Goal: Task Accomplishment & Management: Manage account settings

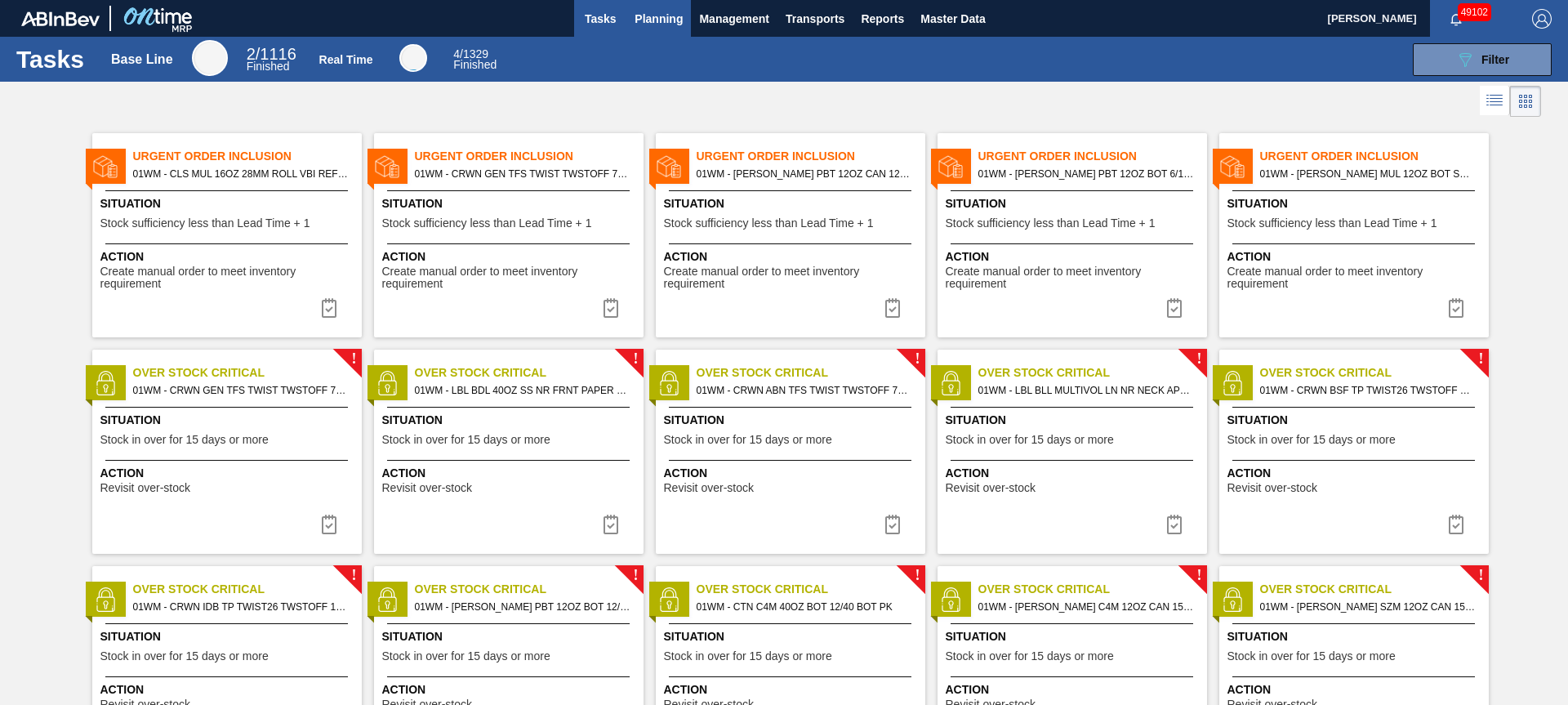
click at [663, 18] on span "Planning" at bounding box center [658, 18] width 48 height 19
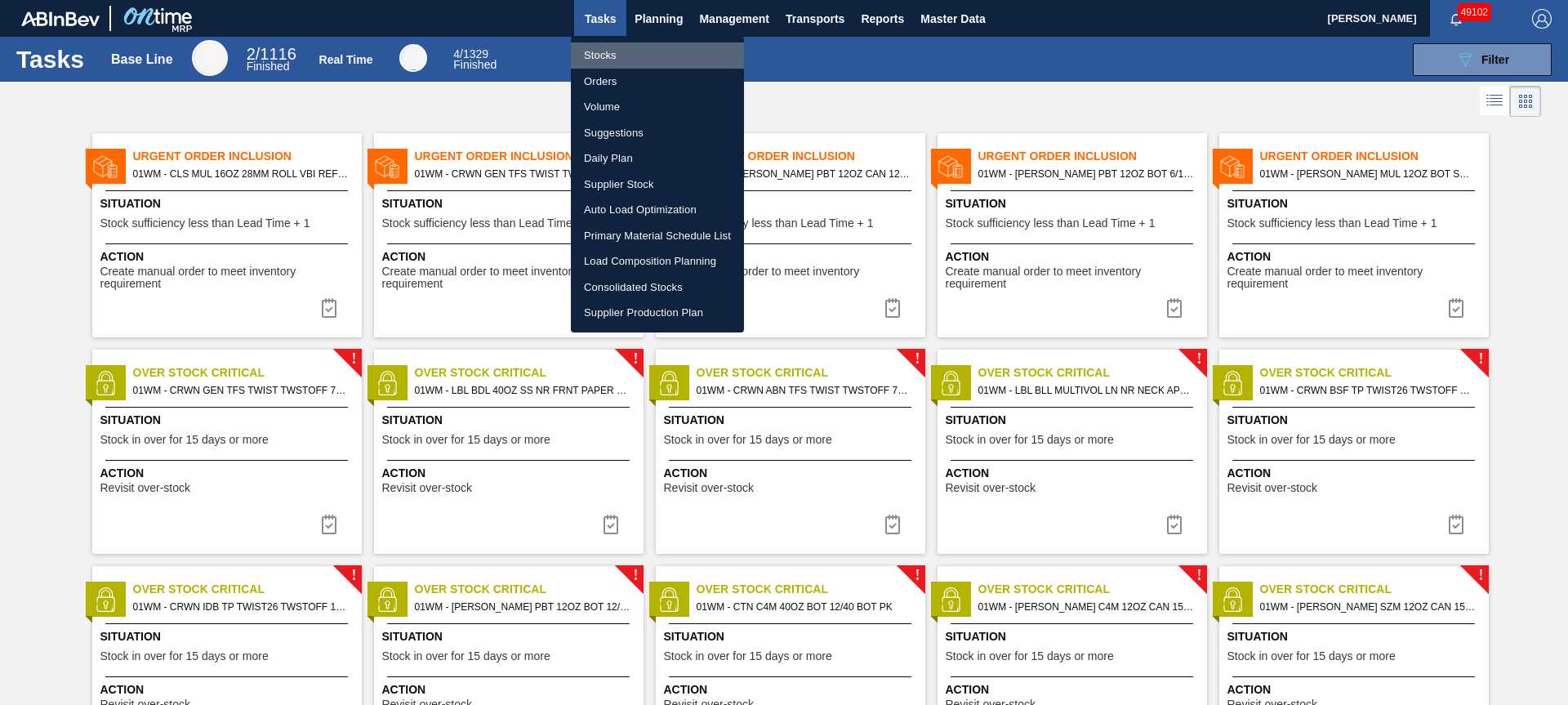
click at [621, 60] on li "Stocks" at bounding box center [657, 55] width 173 height 26
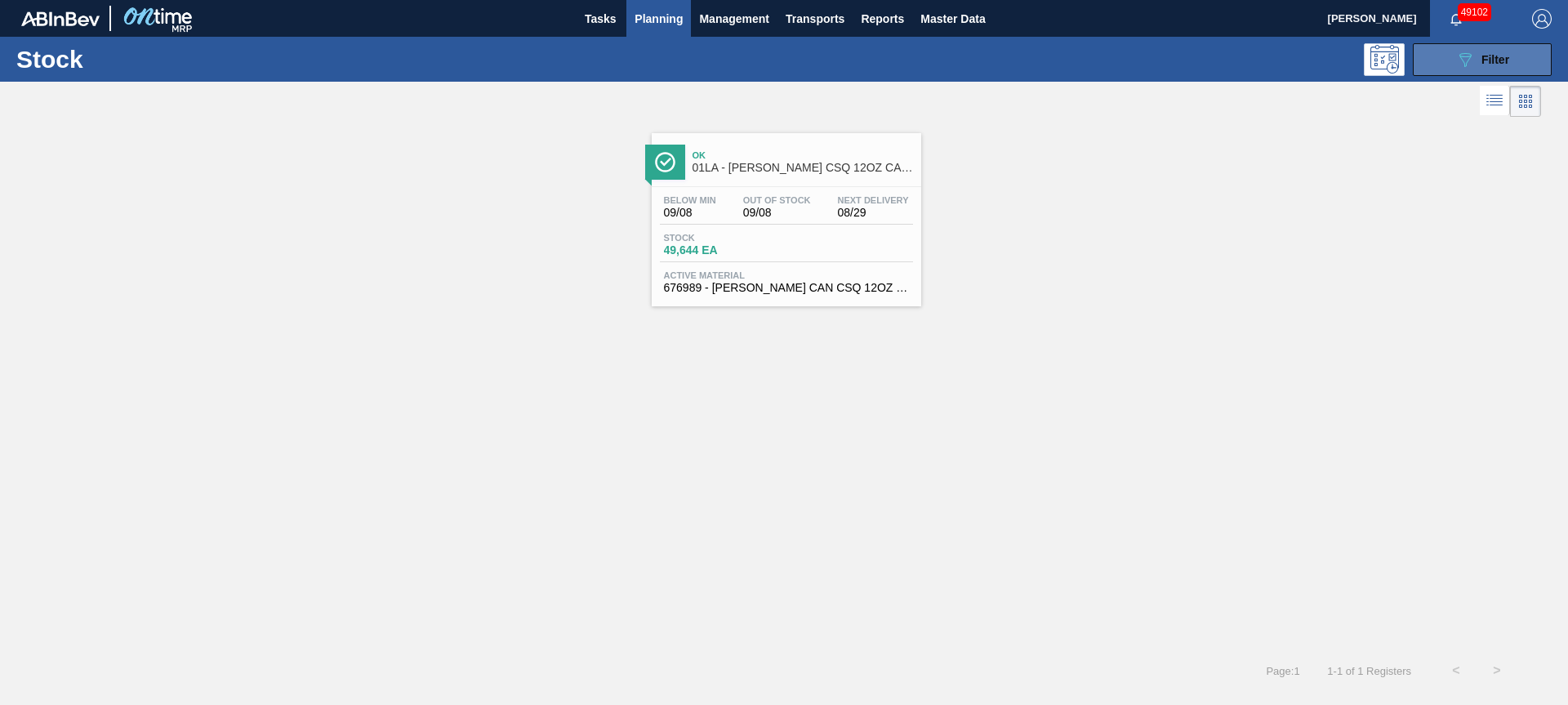
click at [1477, 69] on div "089F7B8B-B2A5-4AFE-B5C0-19BA573D28AC Filter" at bounding box center [1482, 60] width 54 height 19
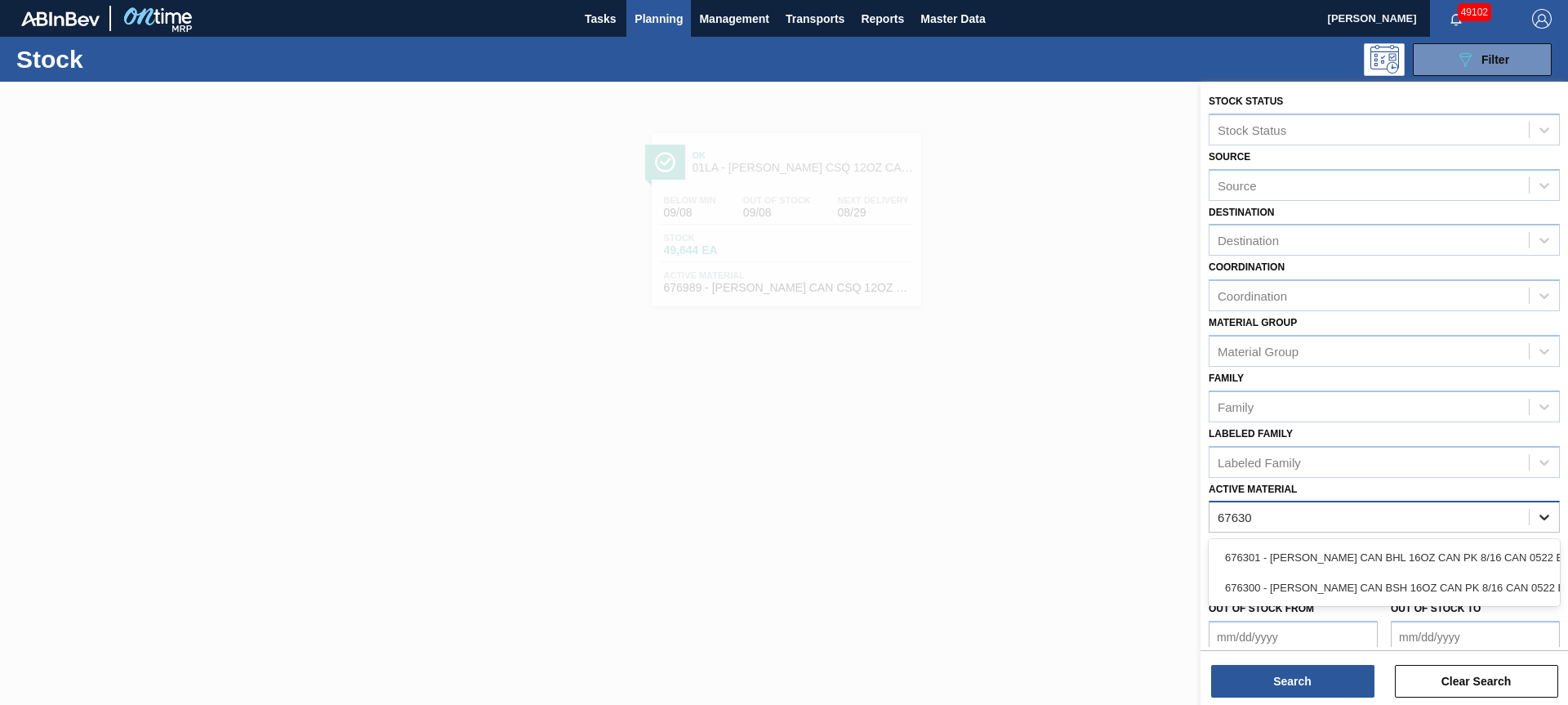
type Material "676301"
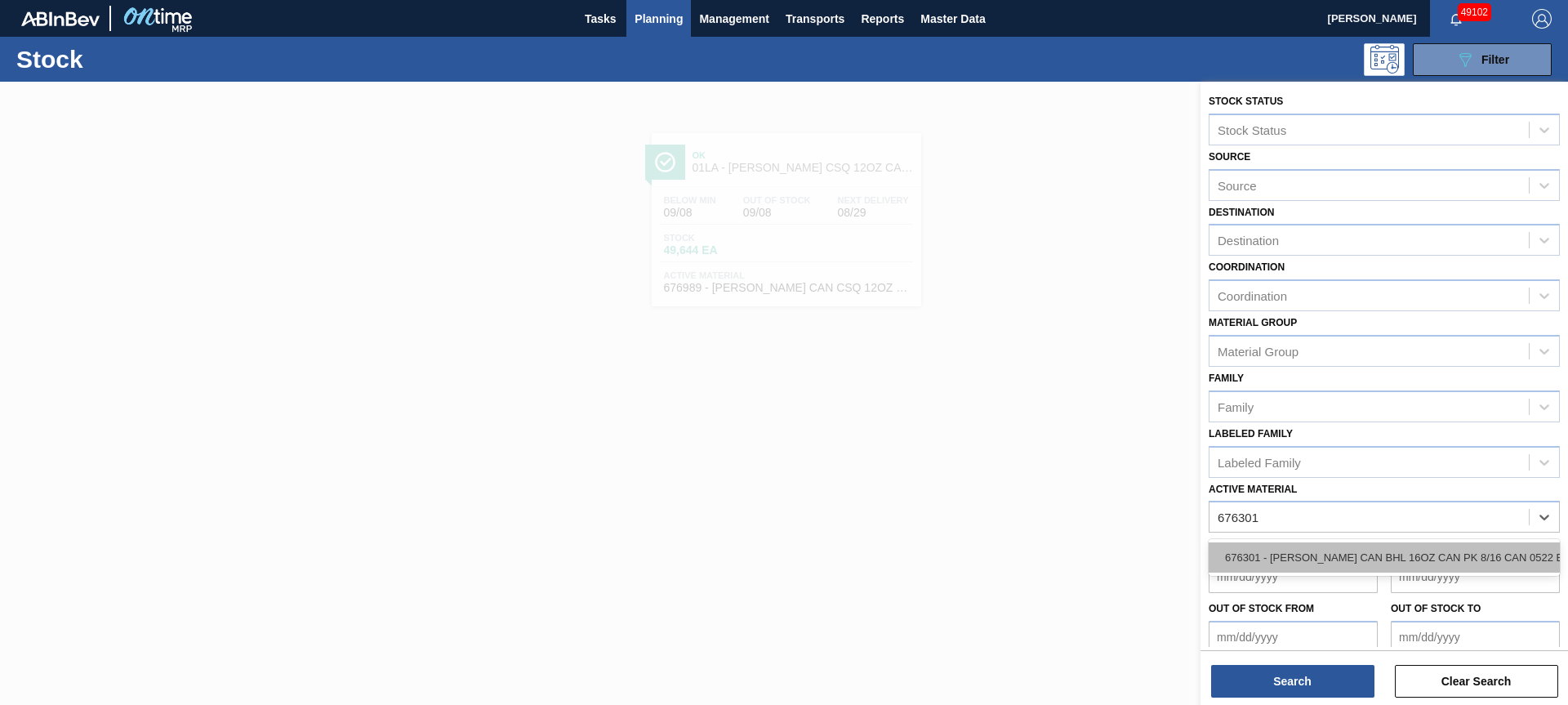
click at [1445, 556] on div "676301 - [PERSON_NAME] CAN BHL 16OZ CAN PK 8/16 CAN 0522 B" at bounding box center [1384, 557] width 351 height 30
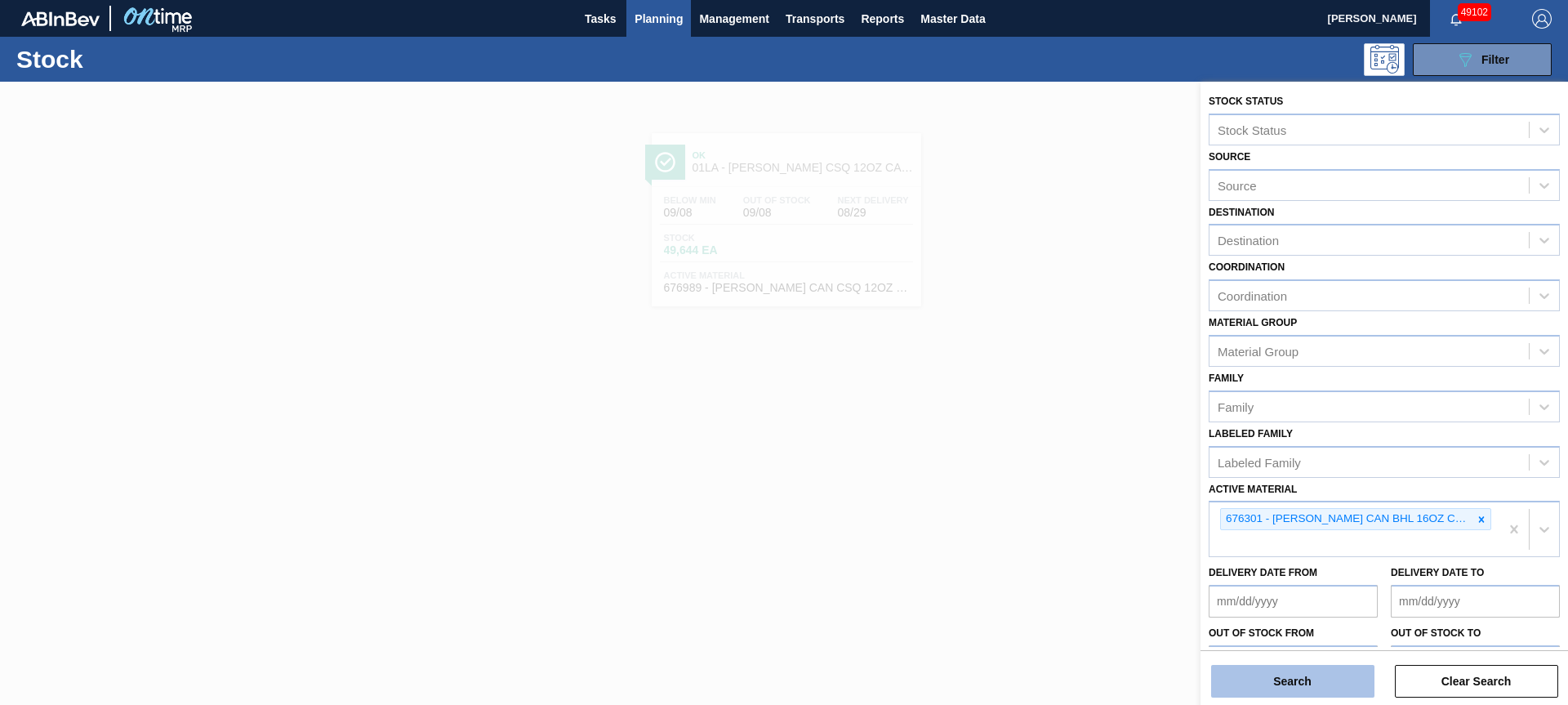
click at [1321, 668] on button "Search" at bounding box center [1293, 681] width 163 height 33
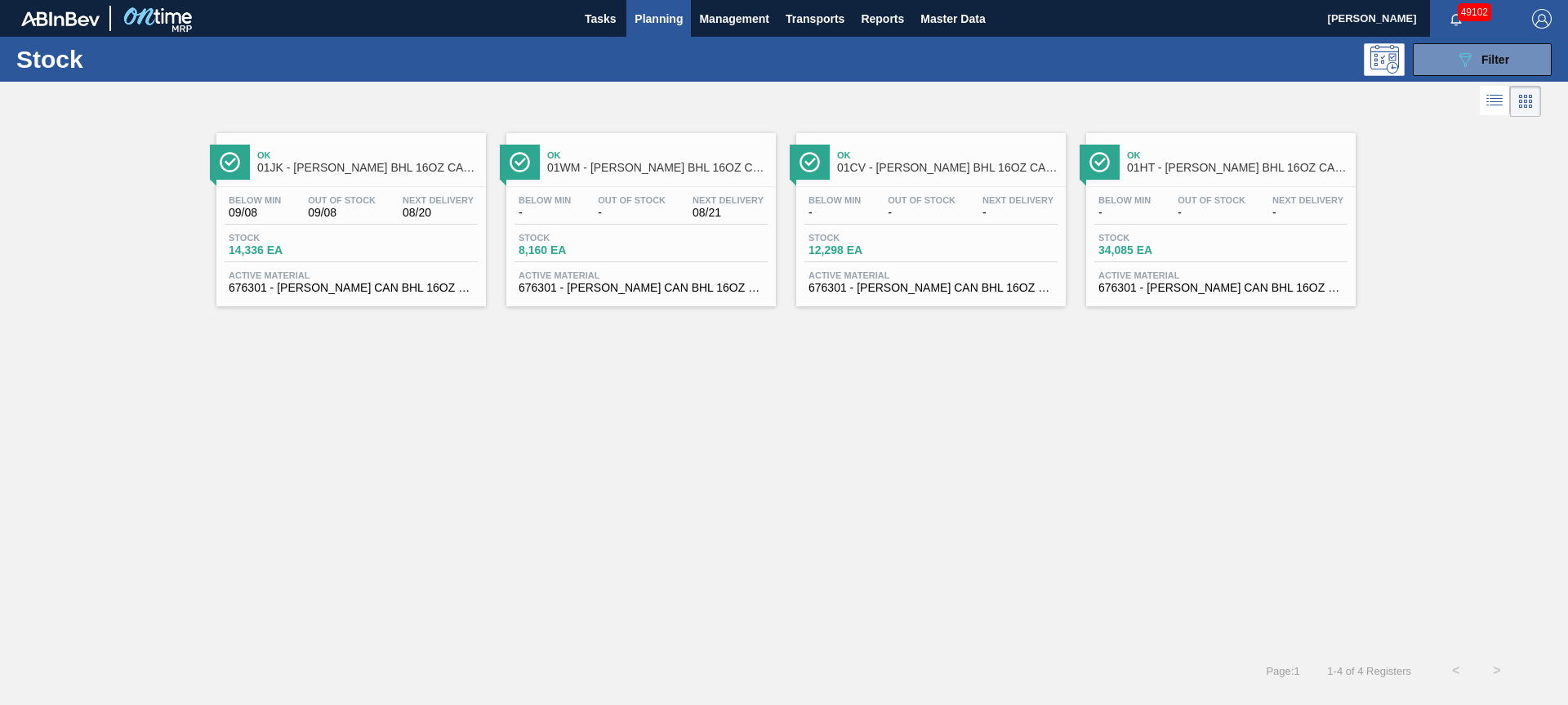
click at [1218, 172] on span "01HT - [PERSON_NAME] BHL 16OZ CAN CAN PK 8/16 CAN" at bounding box center [1237, 168] width 220 height 12
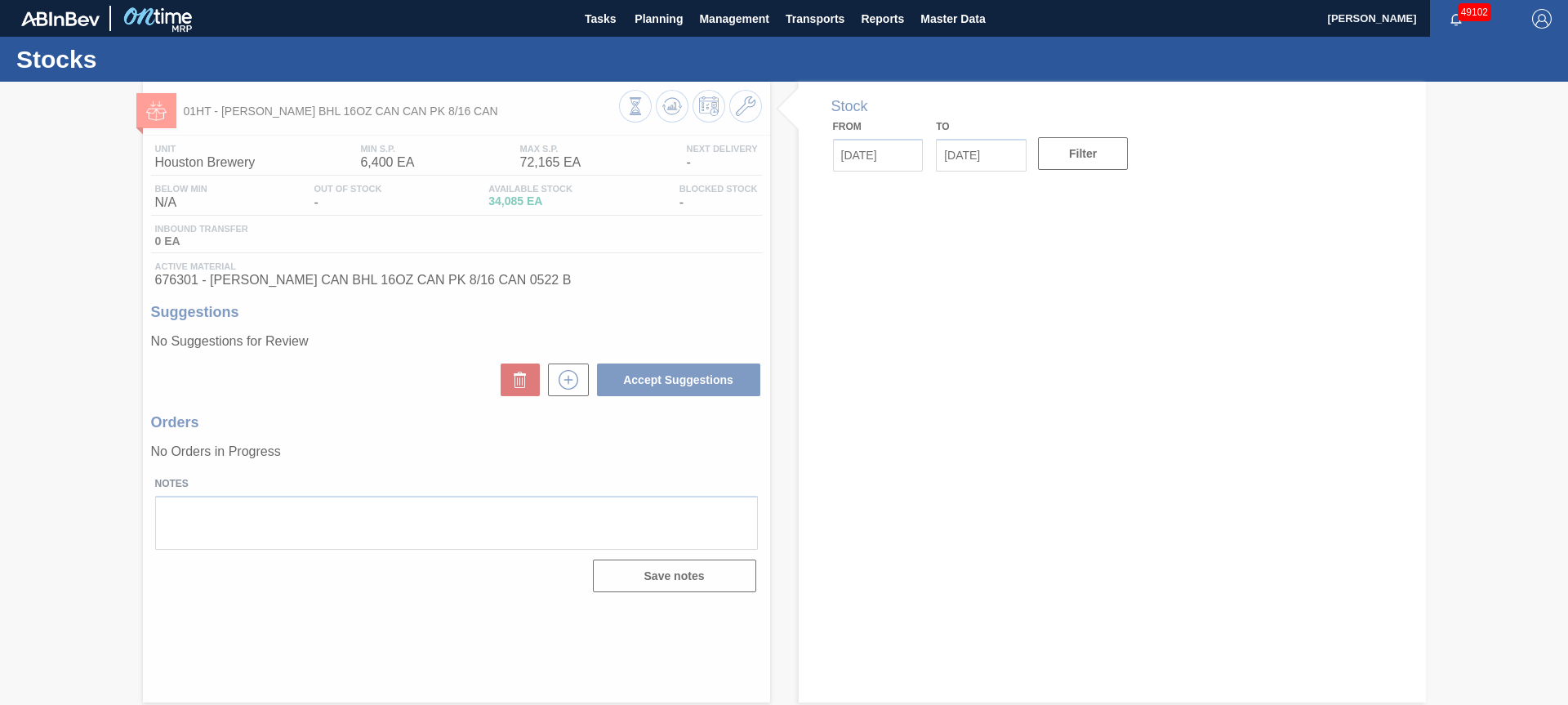
type input "[DATE]"
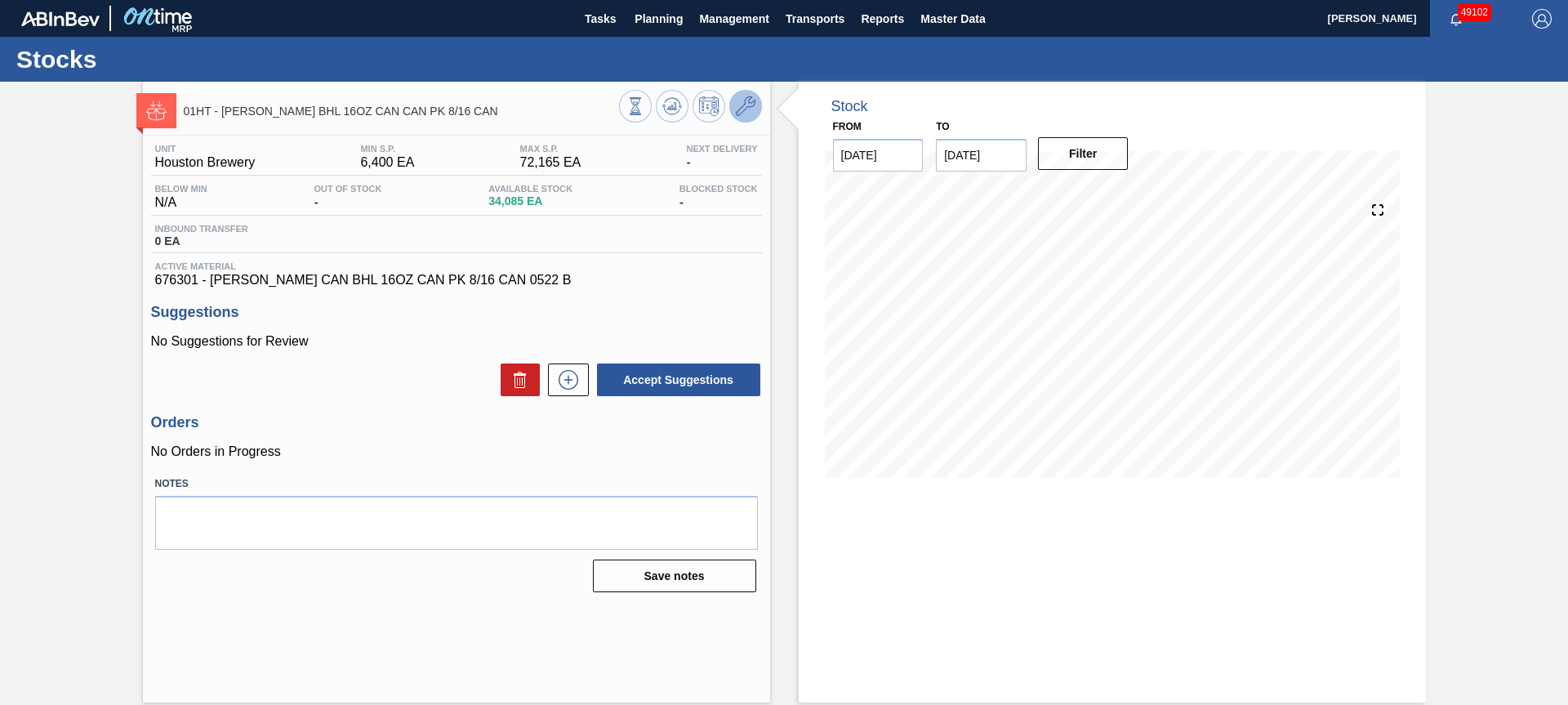
click at [756, 110] on button at bounding box center [745, 105] width 33 height 33
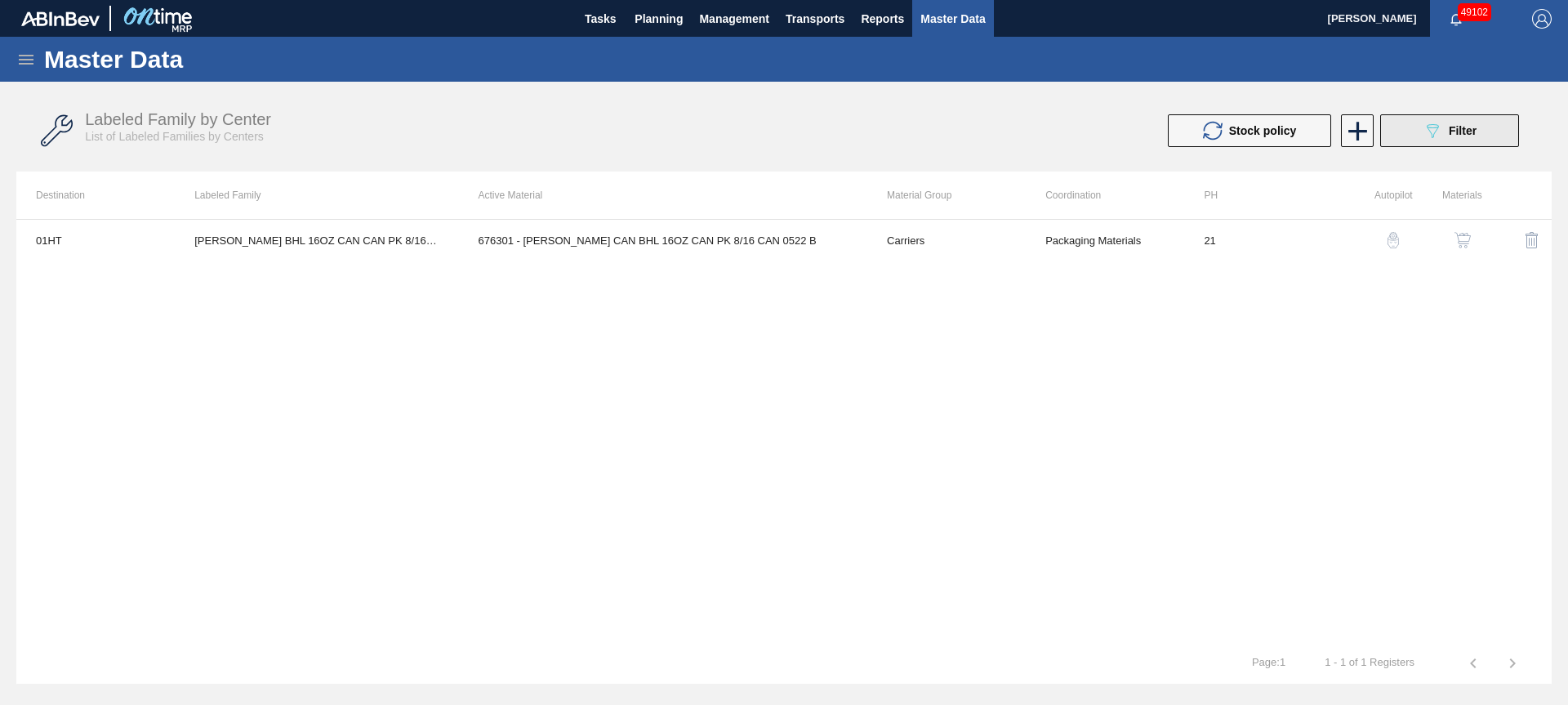
click at [1468, 134] on span "Filter" at bounding box center [1463, 130] width 28 height 13
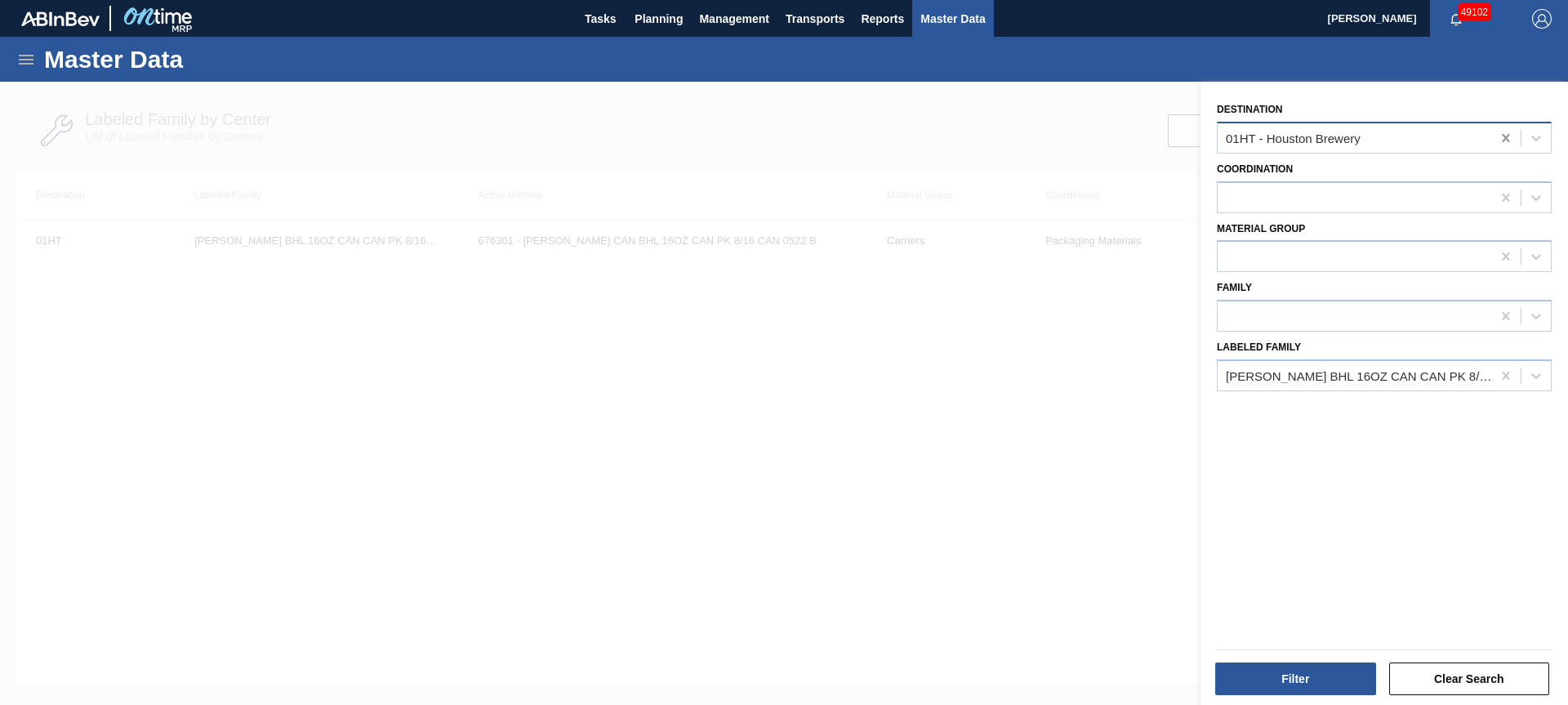
click at [1505, 138] on icon at bounding box center [1506, 138] width 17 height 17
click at [1346, 667] on button "Filter" at bounding box center [1295, 679] width 161 height 33
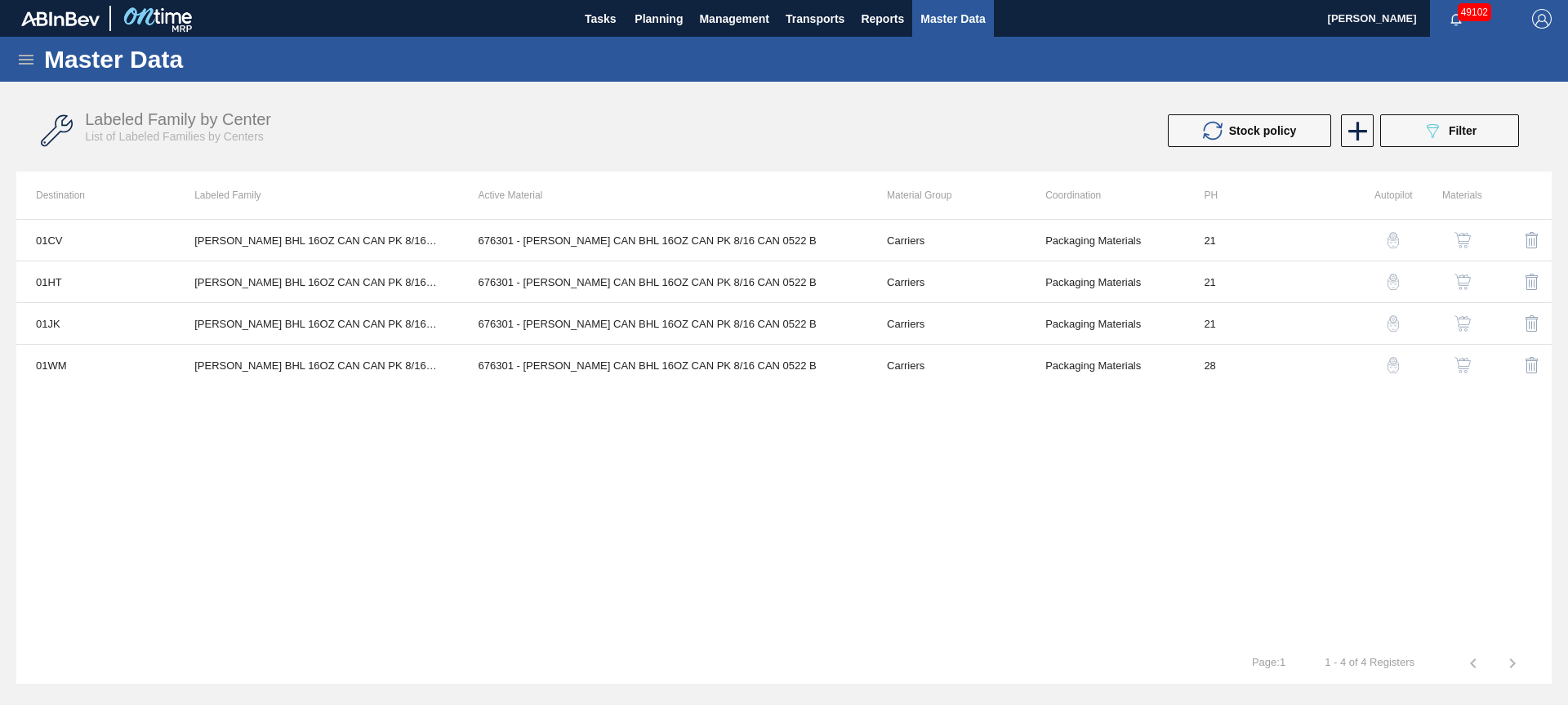
drag, startPoint x: 517, startPoint y: 493, endPoint x: 486, endPoint y: 486, distance: 31.8
click at [516, 493] on div "01CV [PERSON_NAME] BHL 16OZ CAN CAN PK 8/16 CAN 676301 - [PERSON_NAME] CAN BHL …" at bounding box center [784, 431] width 1535 height 424
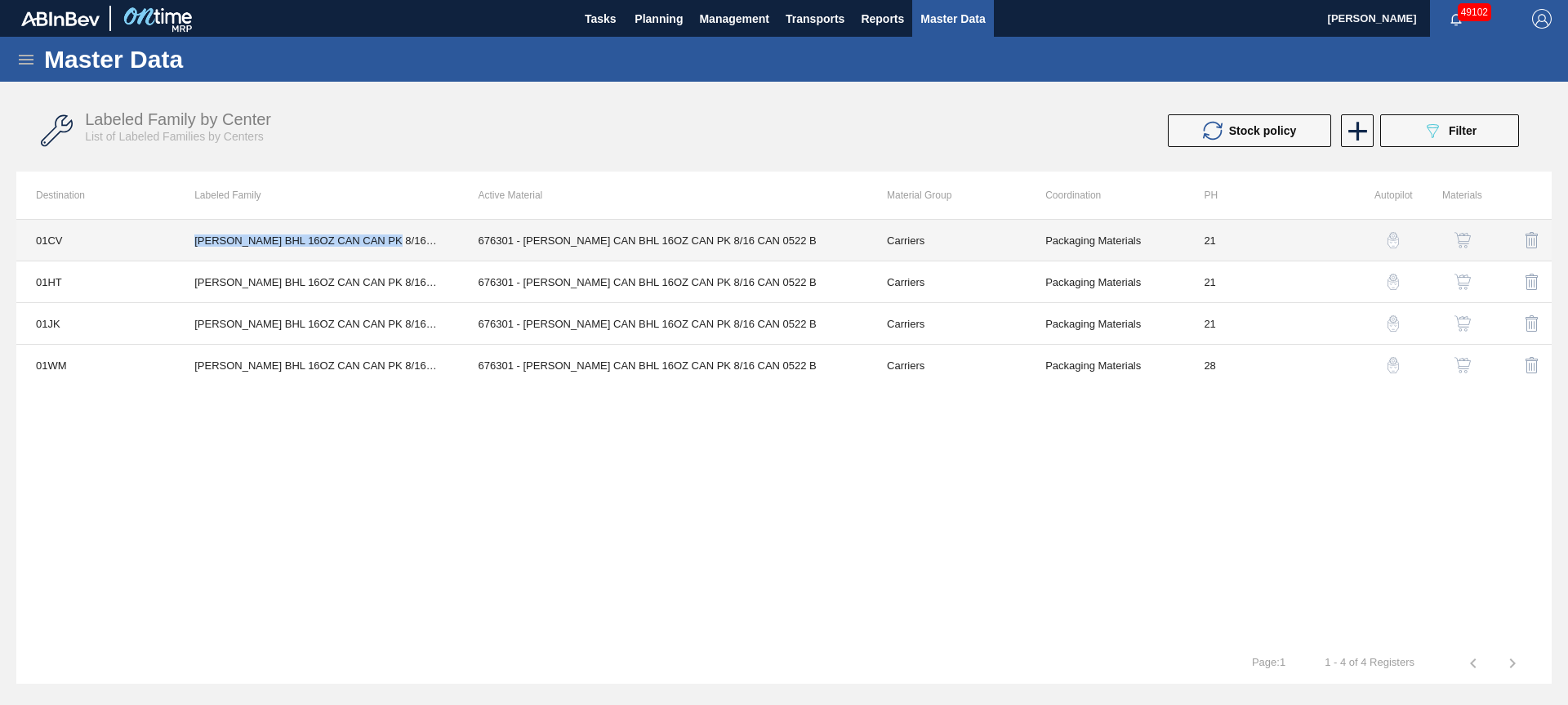
drag, startPoint x: 196, startPoint y: 247, endPoint x: 172, endPoint y: 236, distance: 26.4
click at [172, 236] on tr "01CV [PERSON_NAME] BHL 16OZ CAN CAN PK 8/16 CAN 676301 - [PERSON_NAME] CAN BHL …" at bounding box center [784, 240] width 1535 height 41
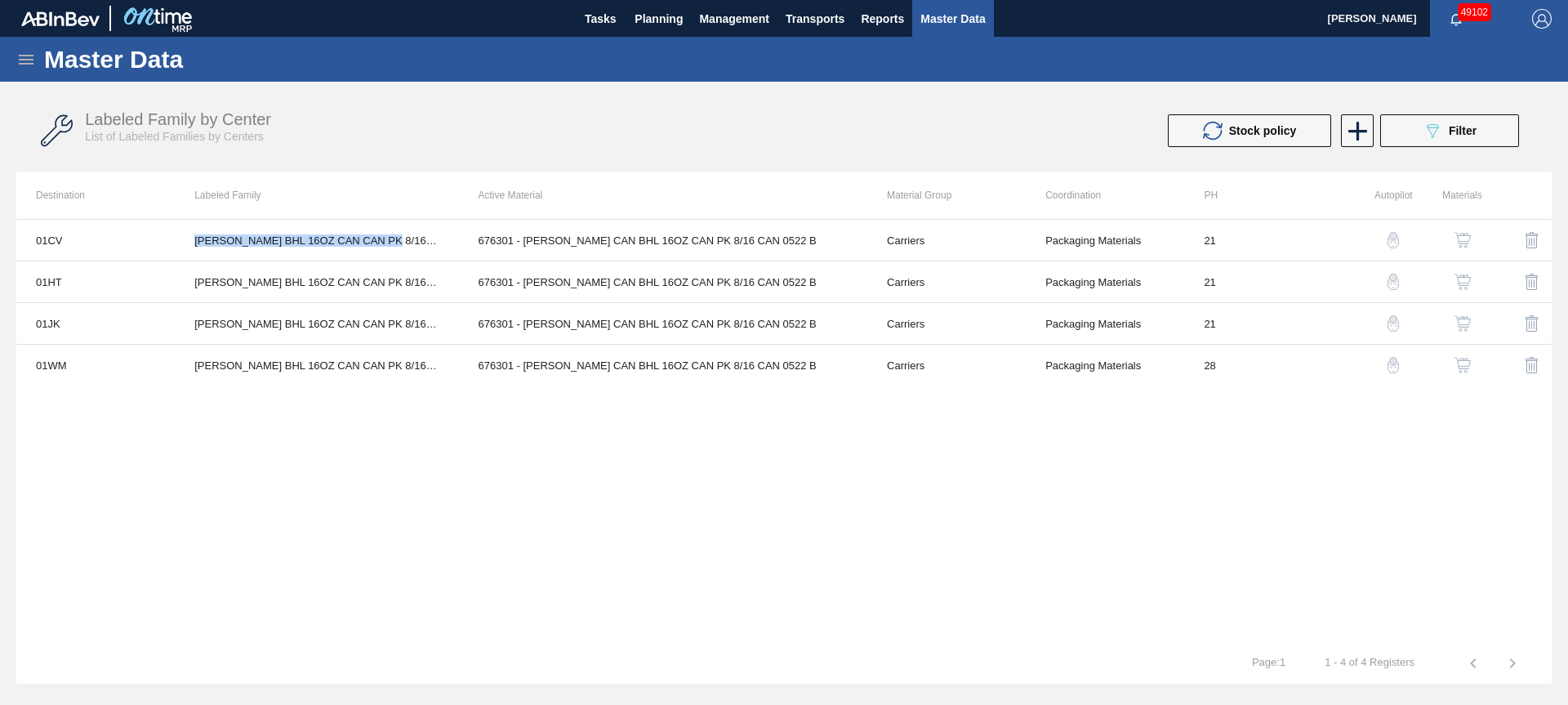
copy tr "[PERSON_NAME] BHL 16OZ CAN CAN PK 8/16 CAN"
click at [1362, 134] on icon at bounding box center [1357, 131] width 32 height 32
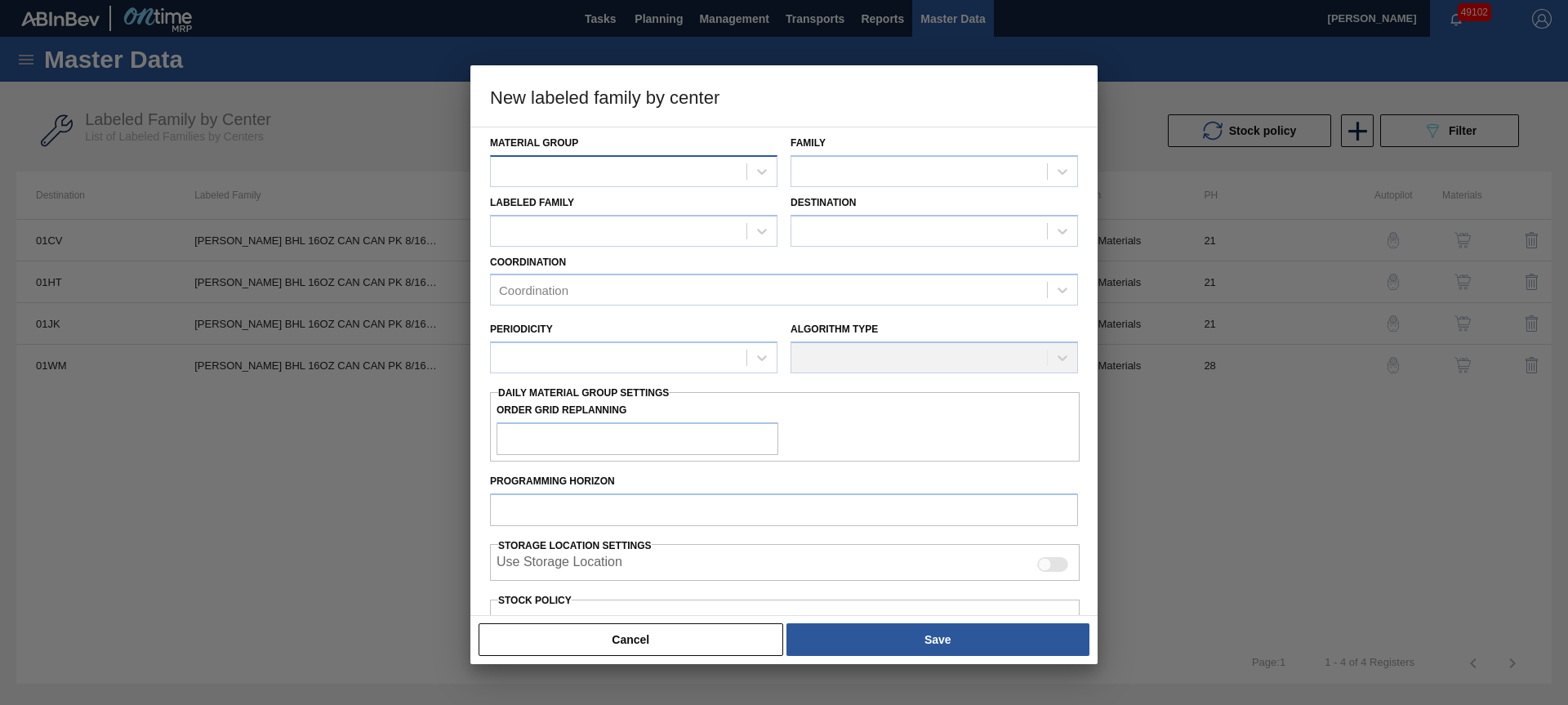
click at [580, 170] on div at bounding box center [618, 171] width 256 height 24
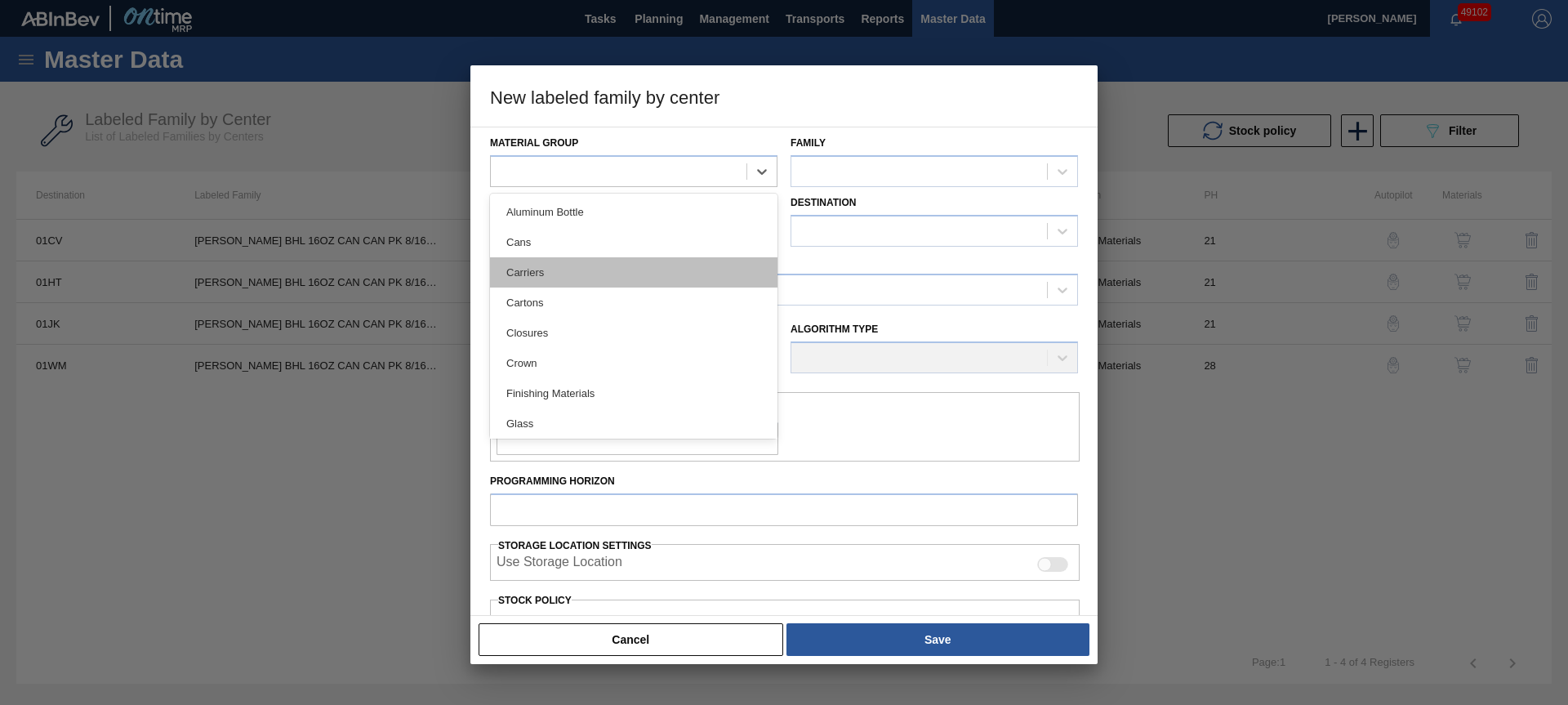
click at [551, 280] on div "Carriers" at bounding box center [633, 273] width 287 height 30
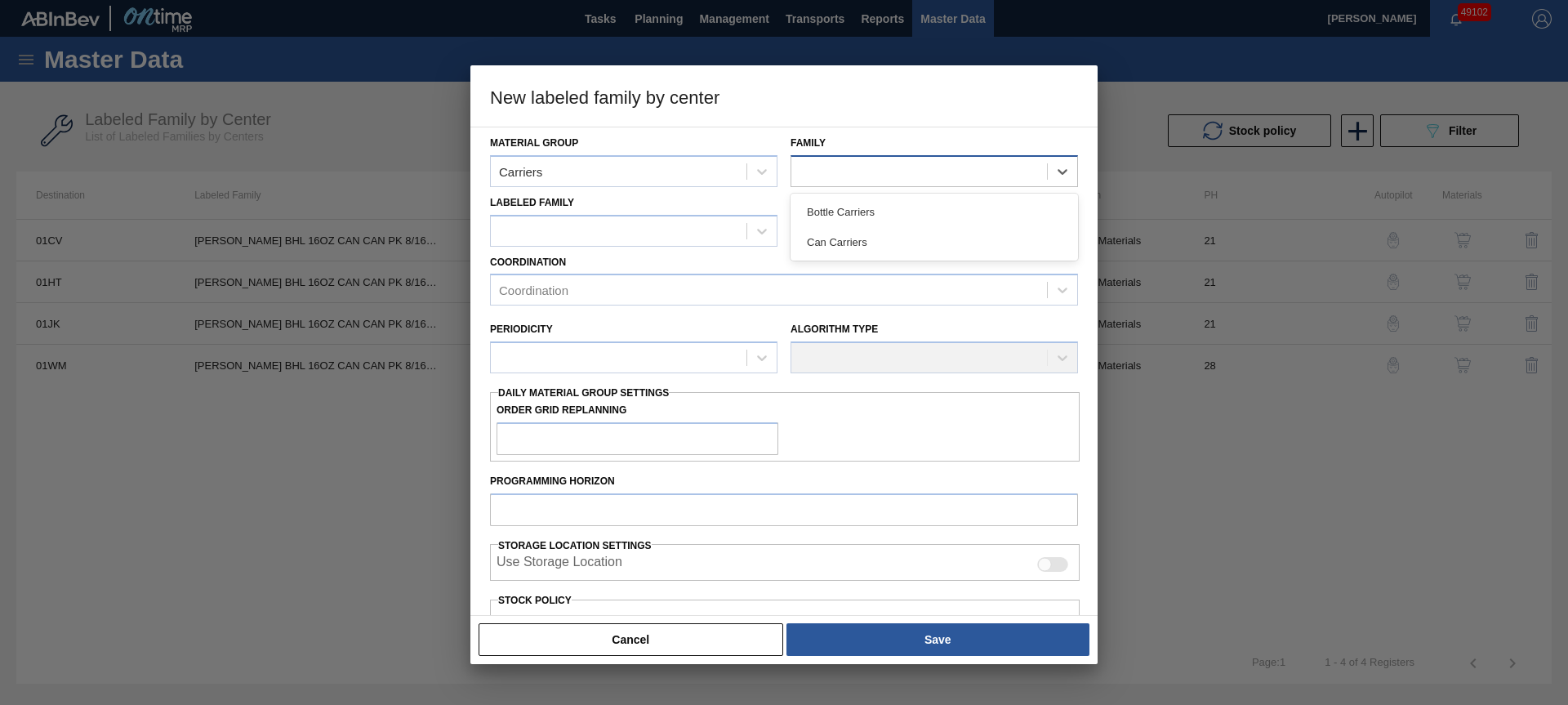
click at [885, 171] on div at bounding box center [919, 171] width 256 height 24
drag, startPoint x: 876, startPoint y: 245, endPoint x: 601, endPoint y: 226, distance: 275.7
click at [874, 246] on div "Can Carriers" at bounding box center [934, 242] width 287 height 30
click at [586, 221] on div at bounding box center [618, 230] width 256 height 24
paste Family "[PERSON_NAME] BHL 16OZ CAN CAN PK 8/16 CAN"
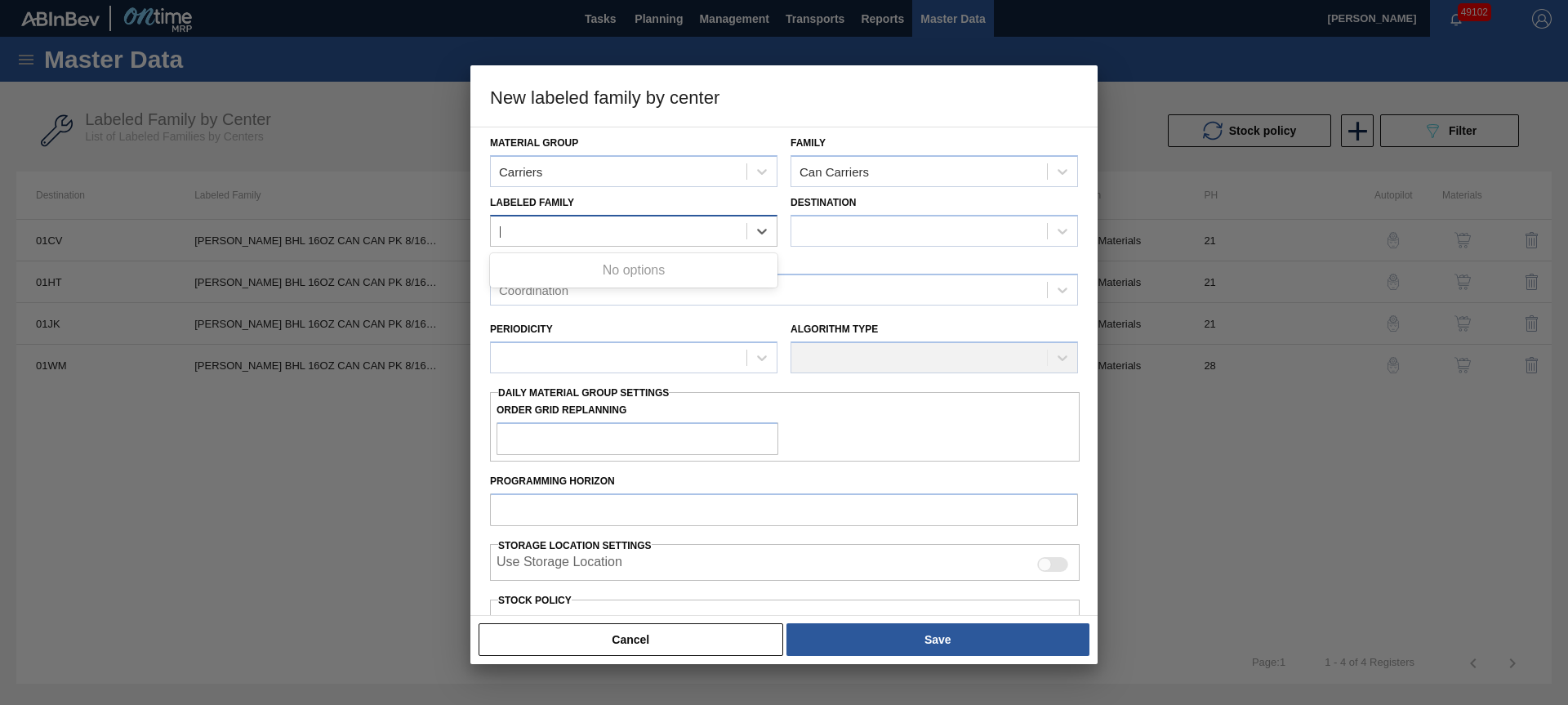
scroll to position [0, 12]
drag, startPoint x: 513, startPoint y: 230, endPoint x: 531, endPoint y: 234, distance: 18.4
click at [517, 231] on Family "[PERSON_NAME] BHL 16OZ CAN CAN PK 8/16 CAN" at bounding box center [616, 231] width 259 height 14
type Family "[PERSON_NAME] BHL 16OZ CAN CAN PK 8/16 CAN"
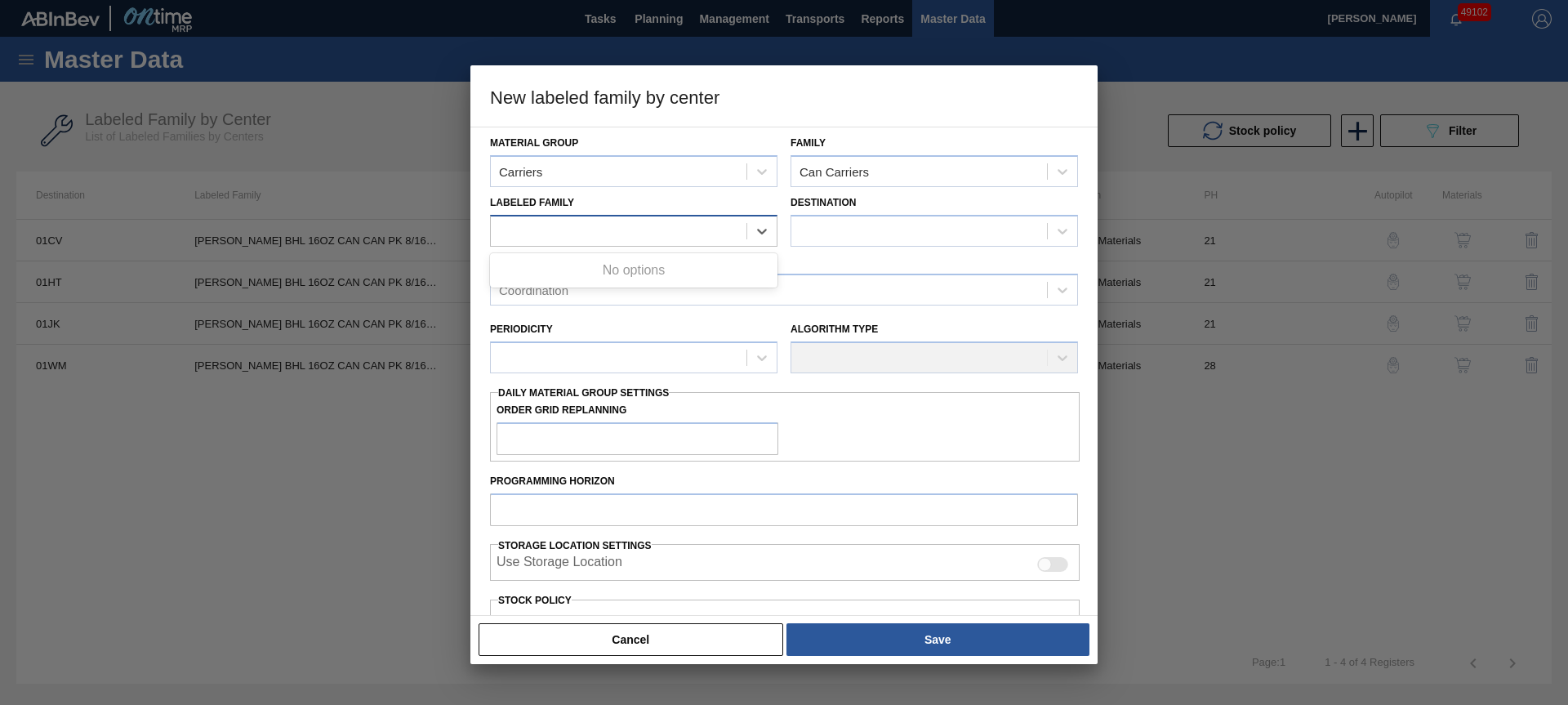
click at [737, 229] on div "[PERSON_NAME] BHL 16OZ CAN CAN PK 8/16 CAN" at bounding box center [618, 230] width 256 height 24
click at [601, 232] on div at bounding box center [618, 230] width 256 height 24
paste Family "[PERSON_NAME] BHL 16OZ CAN CAN PK 8/16 CAN"
type Family "[PERSON_NAME] BHL 16OZ CAN CAN PK 8/16 CAN"
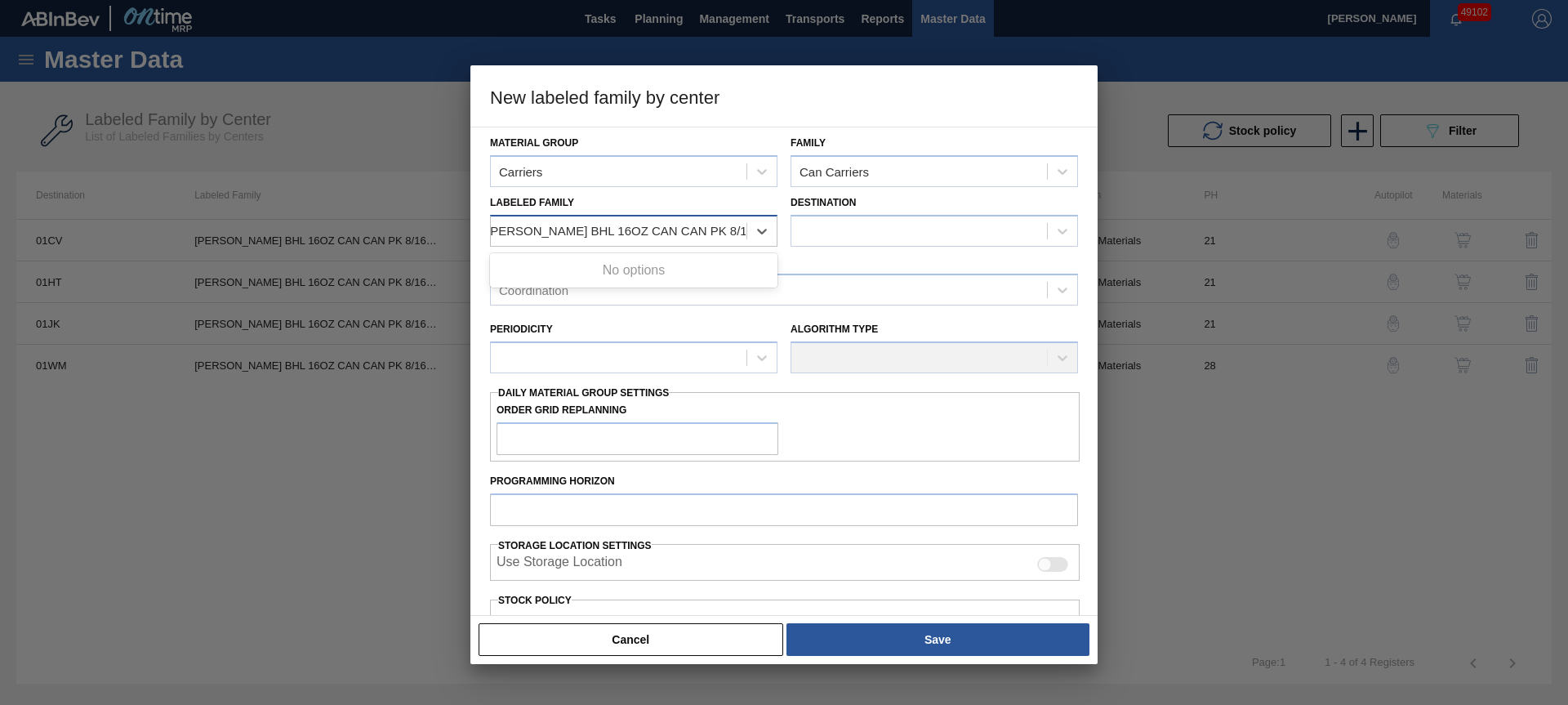
scroll to position [0, 0]
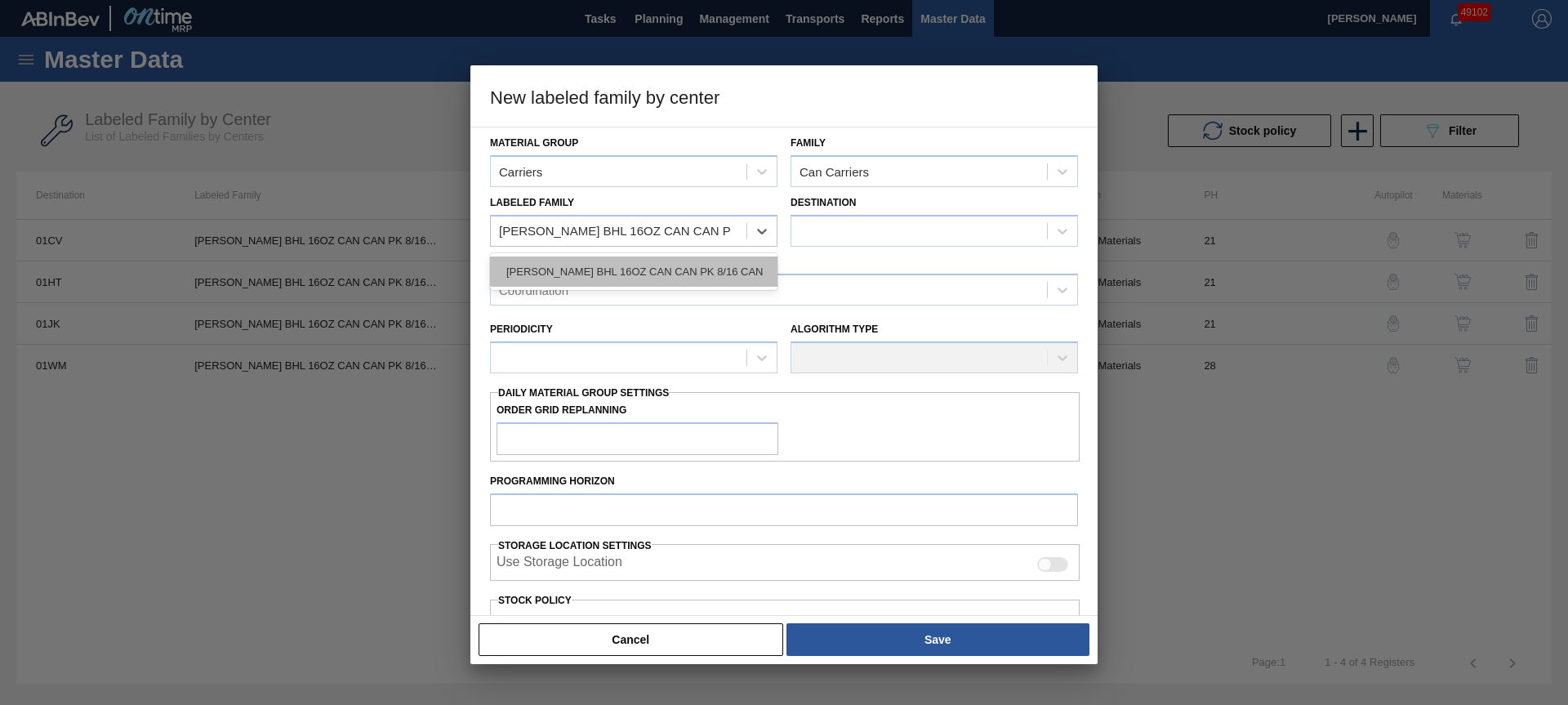
click at [629, 273] on div "[PERSON_NAME] BHL 16OZ CAN CAN PK 8/16 CAN" at bounding box center [633, 272] width 287 height 30
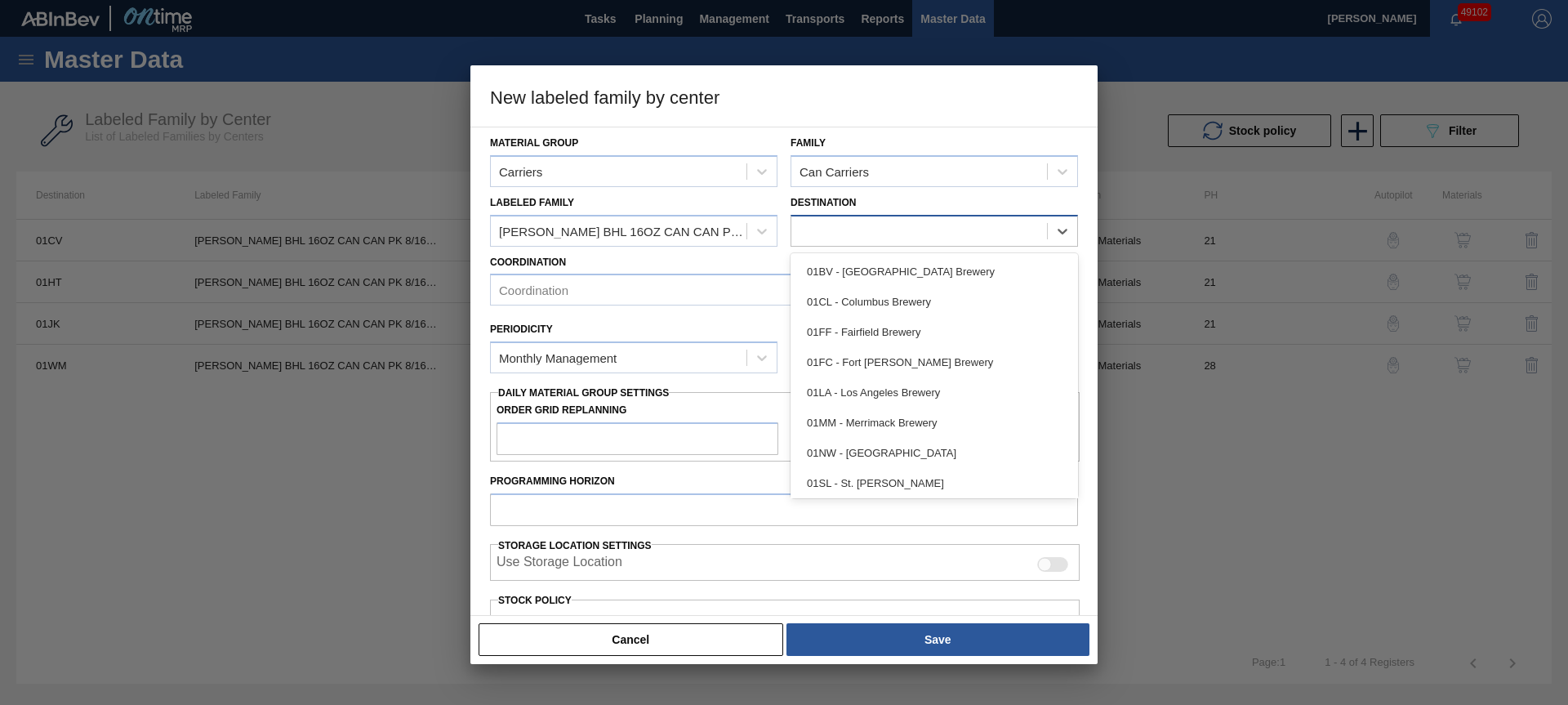
click at [894, 229] on div at bounding box center [919, 230] width 256 height 24
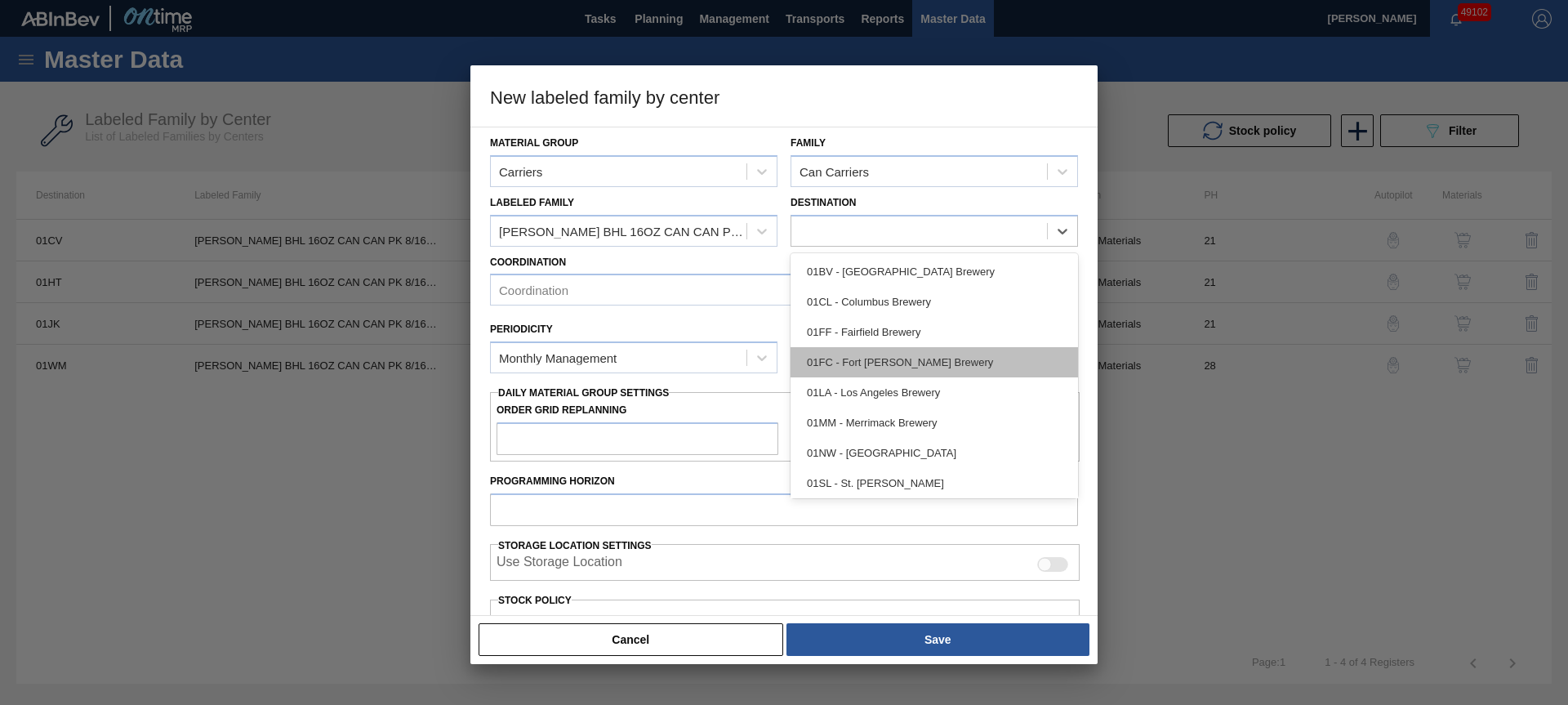
click at [887, 366] on div "01FC - Fort [PERSON_NAME] Brewery" at bounding box center [934, 362] width 287 height 30
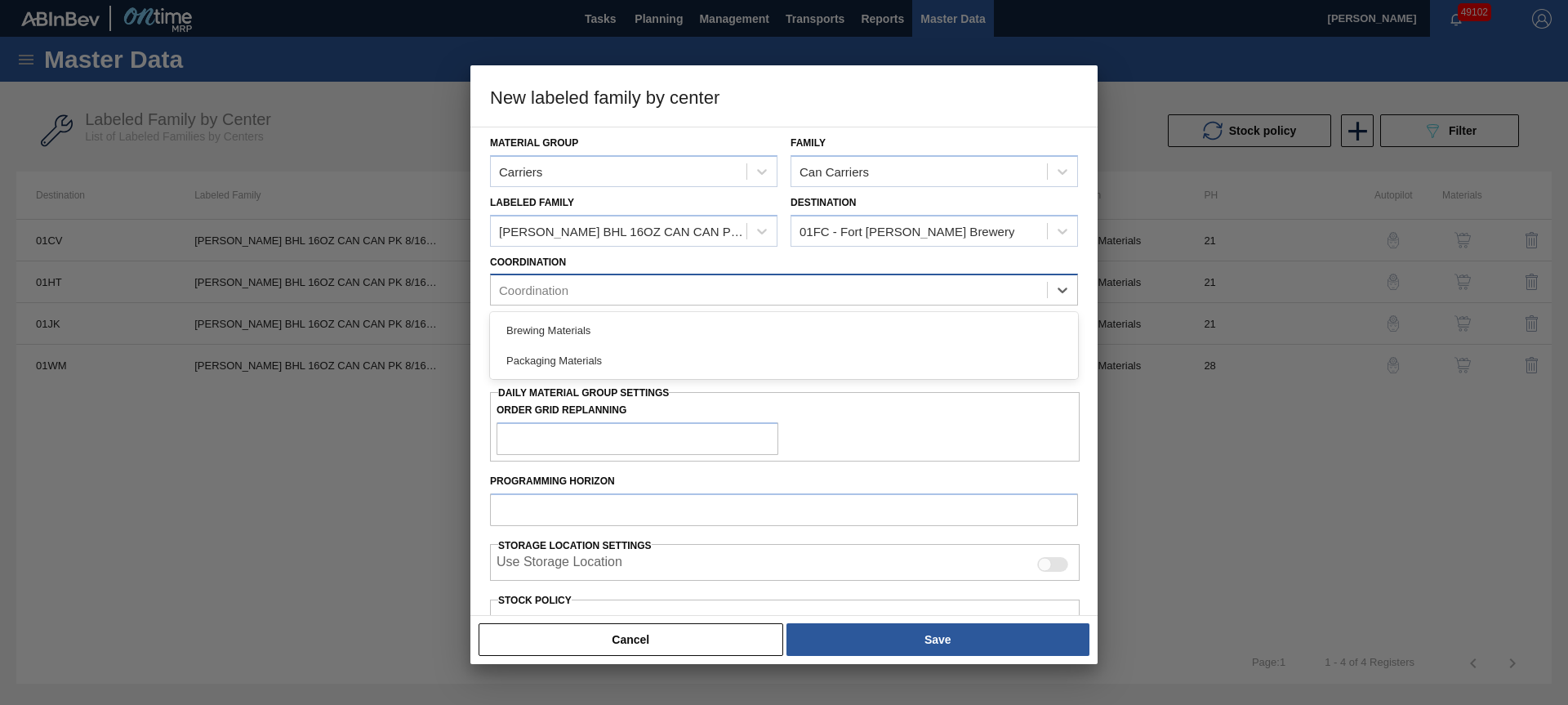
click at [592, 289] on div "Coordination" at bounding box center [769, 290] width 556 height 24
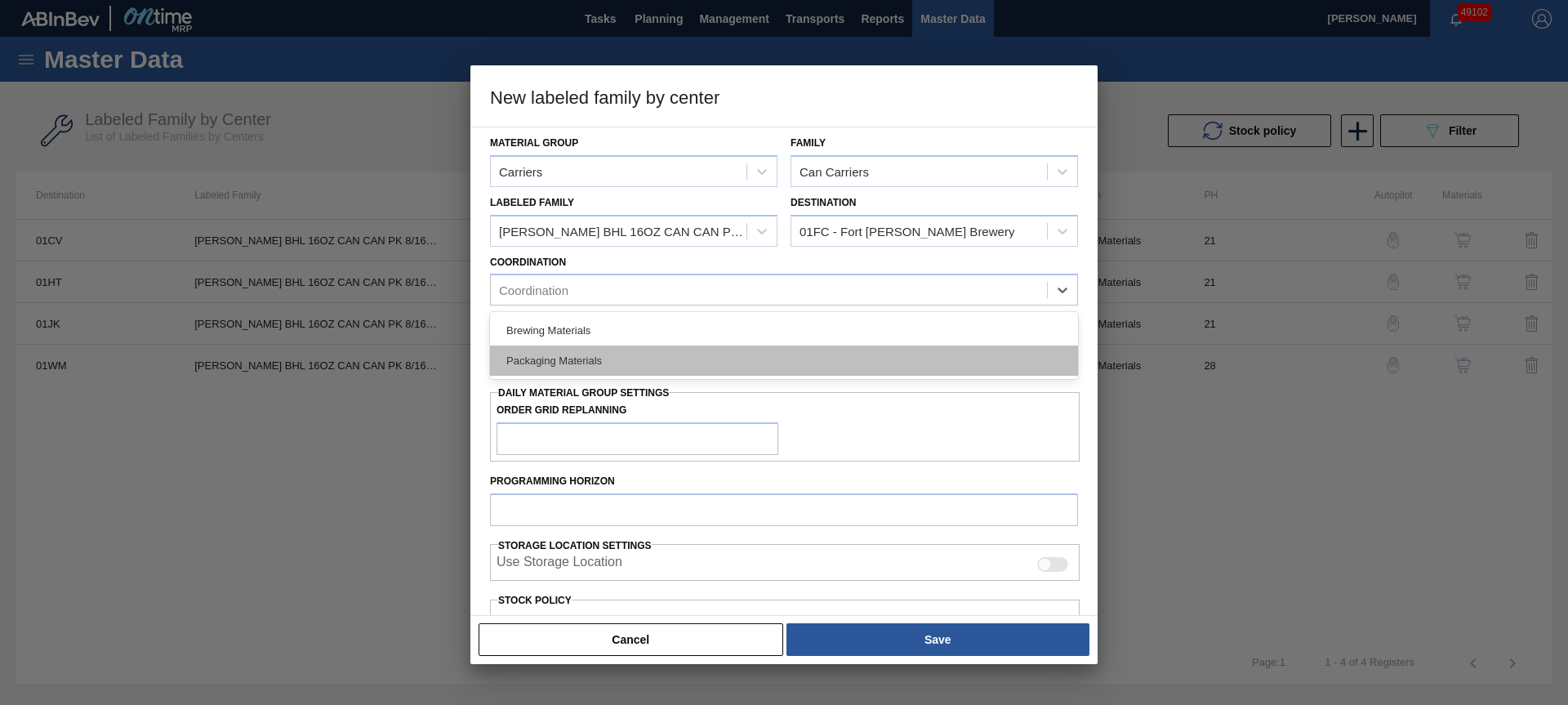
click at [573, 356] on div "Packaging Materials" at bounding box center [784, 360] width 588 height 30
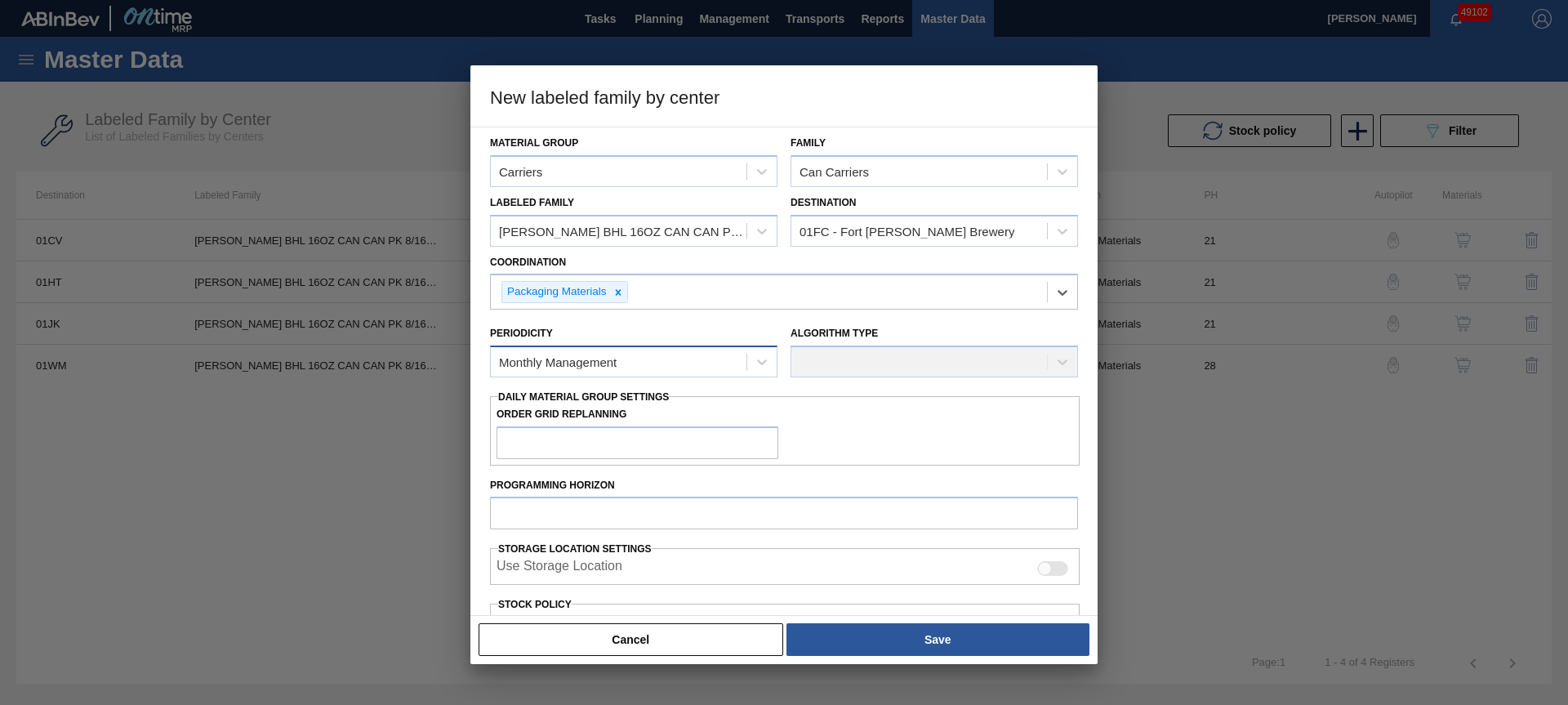
click at [571, 364] on div "Monthly Management" at bounding box center [558, 362] width 118 height 14
click at [592, 407] on div "Monthly Management" at bounding box center [633, 403] width 287 height 30
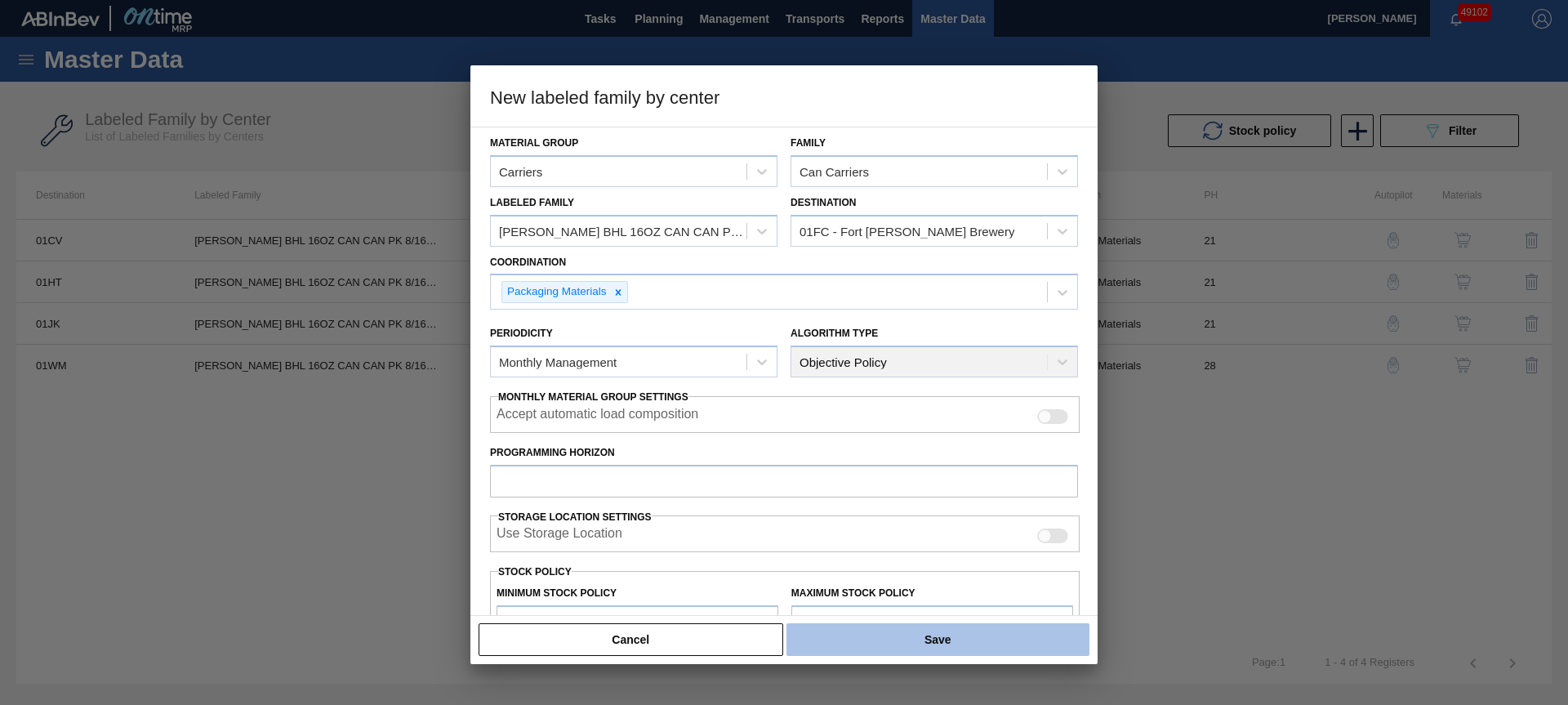
click at [851, 635] on button "Save" at bounding box center [937, 639] width 303 height 33
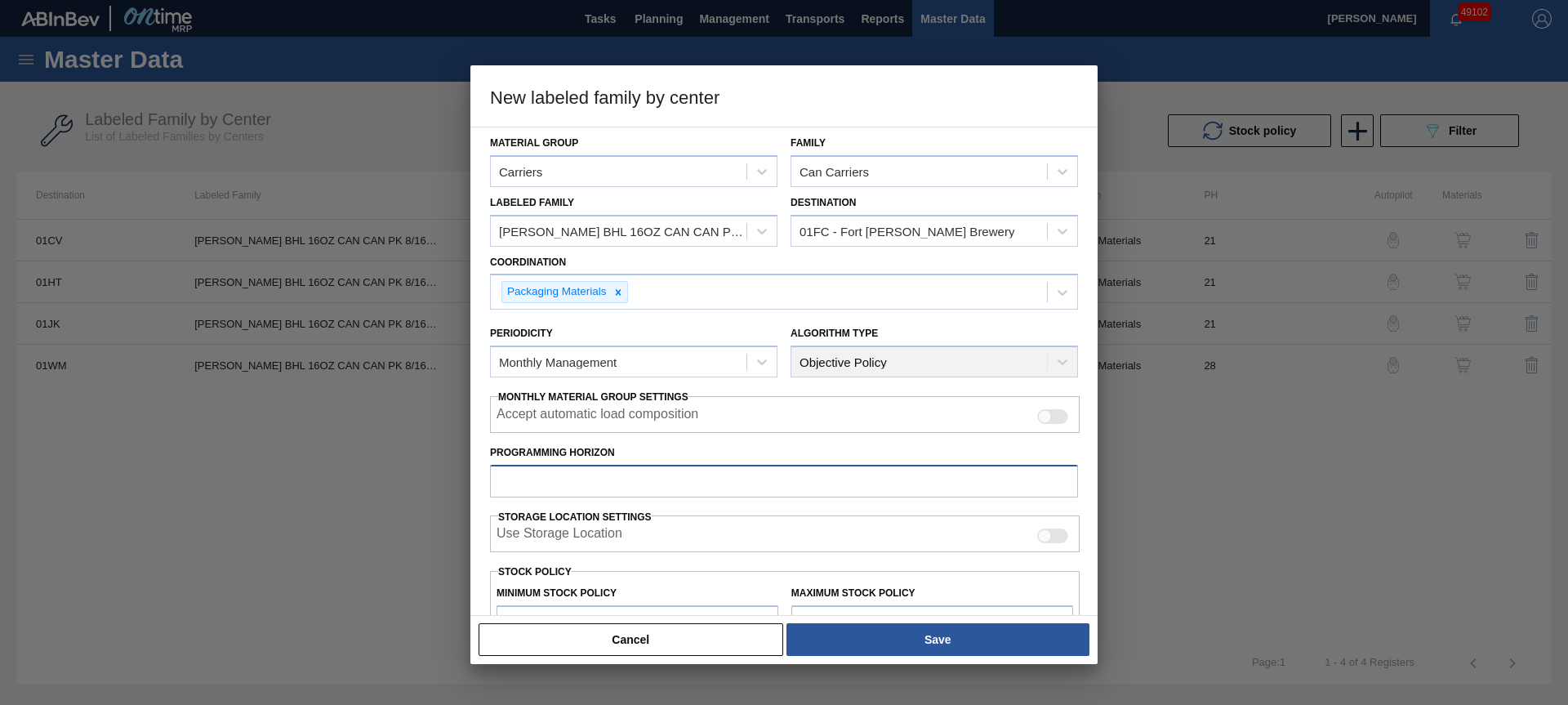
click at [589, 486] on input "Programming Horizon" at bounding box center [784, 481] width 588 height 33
type input "28"
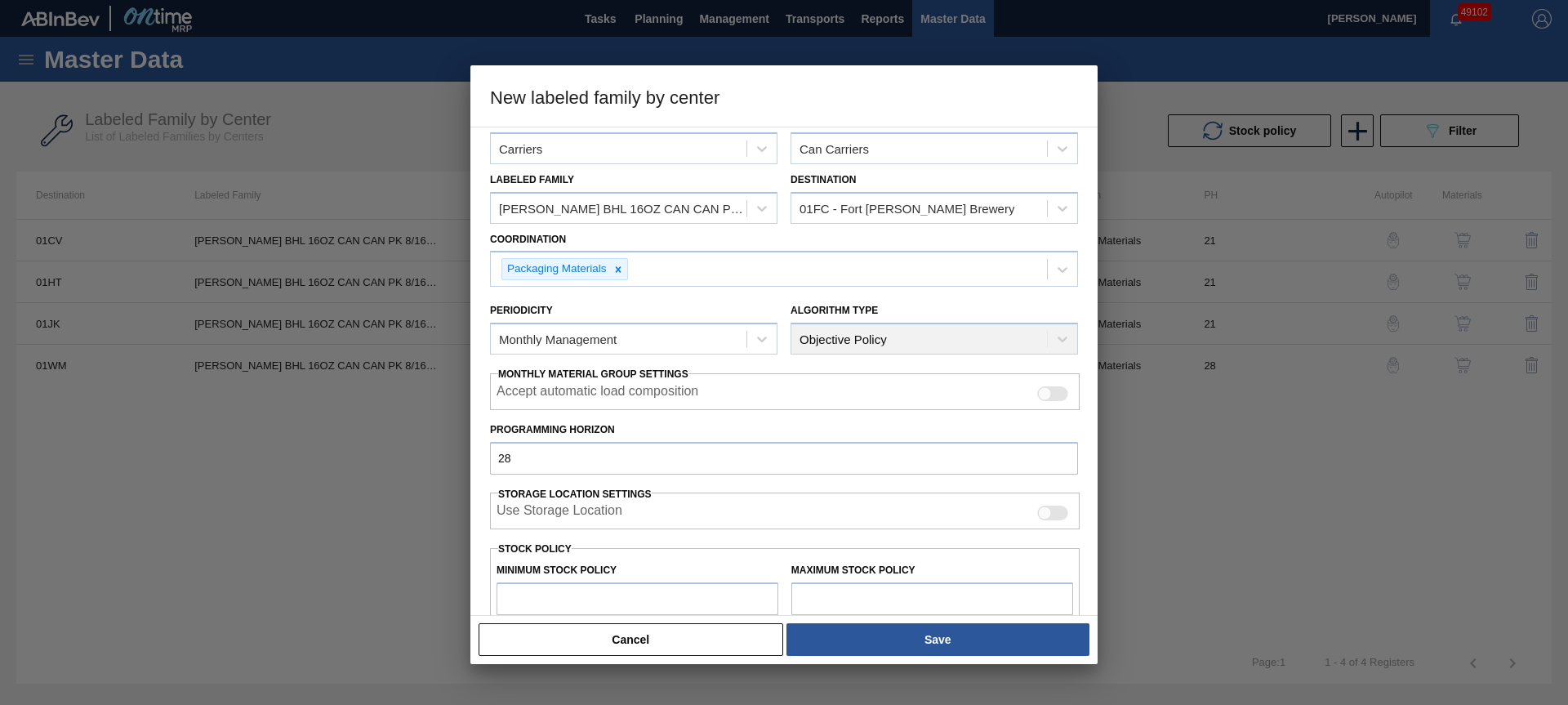
type input "0"
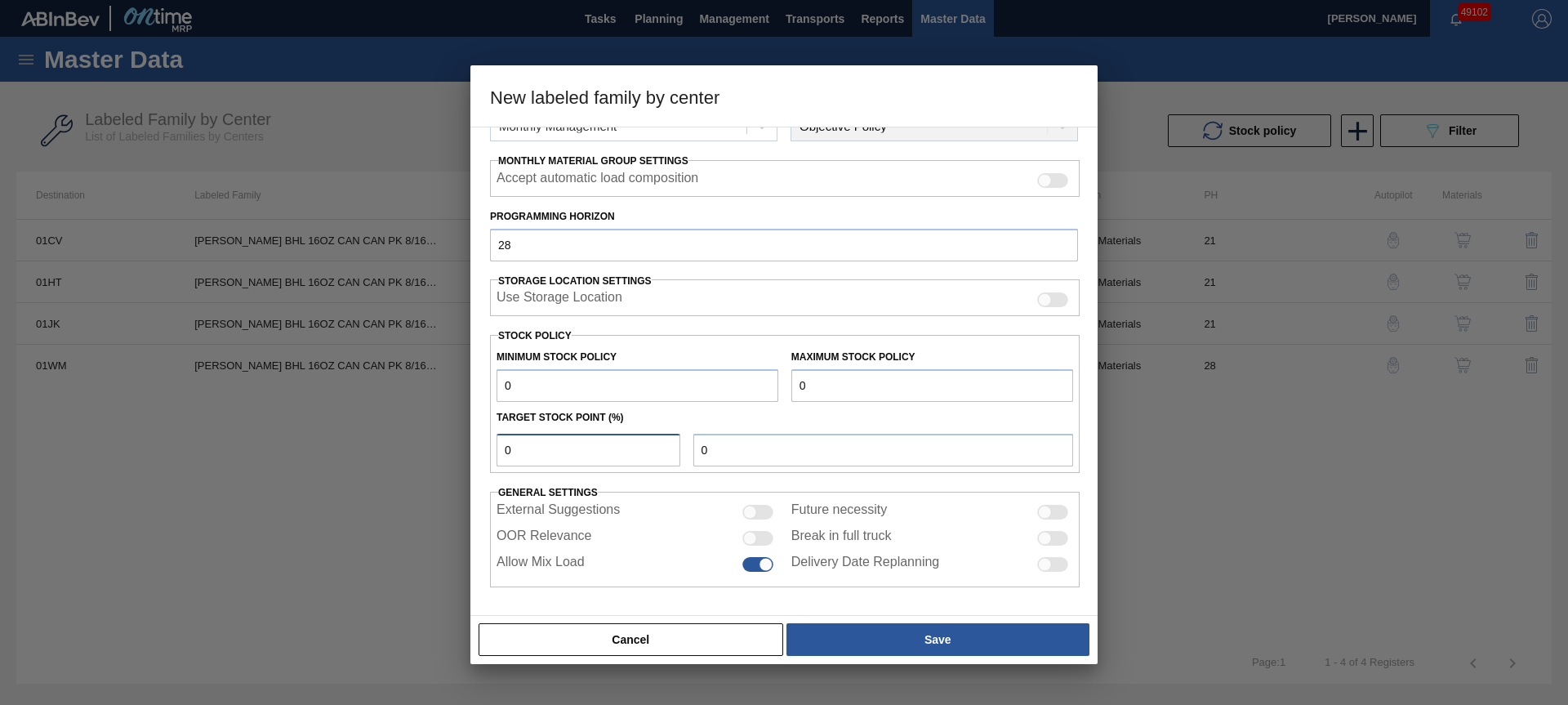
type input "0"
click at [741, 545] on input "OOR Relevance" at bounding box center [741, 545] width 1 height 1
checkbox input "true"
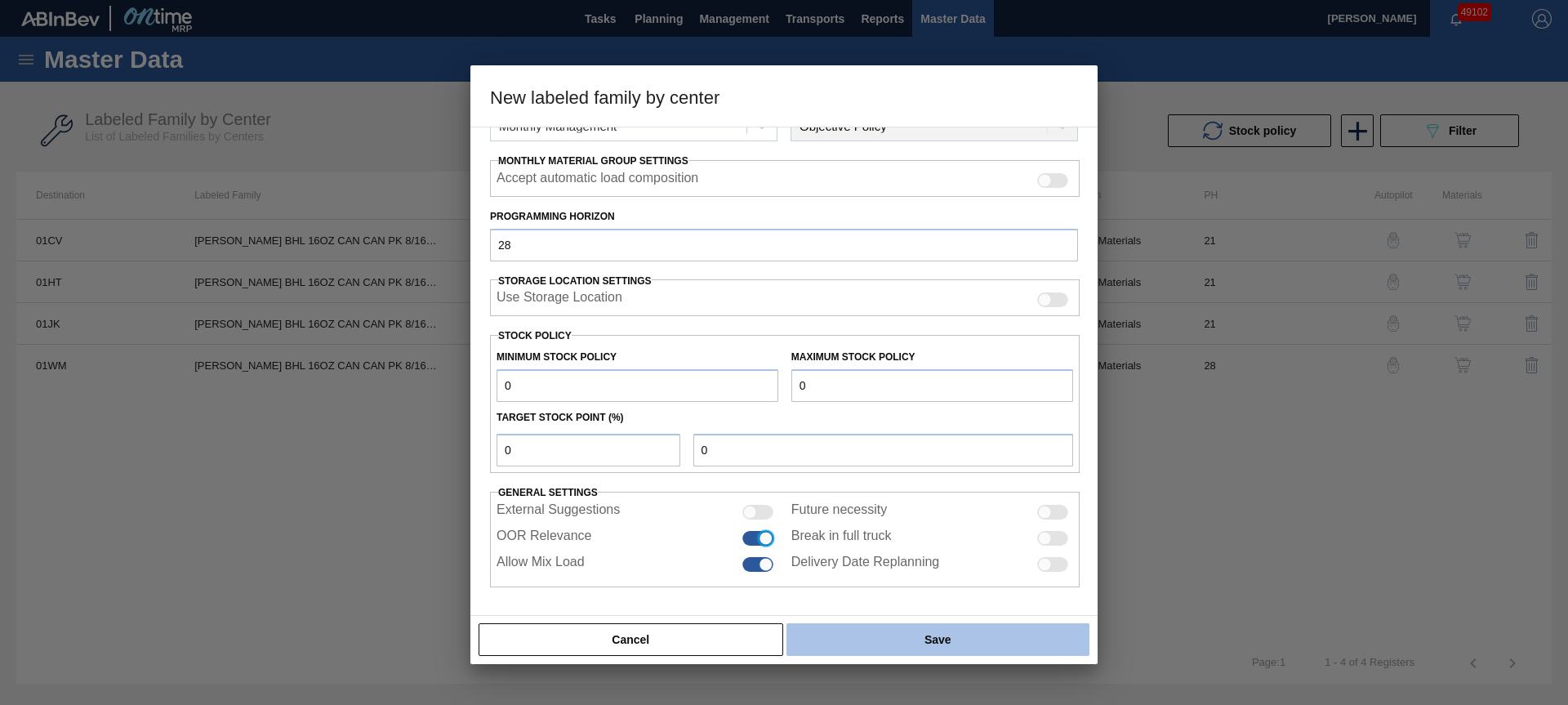
click at [965, 643] on button "Save" at bounding box center [937, 639] width 303 height 33
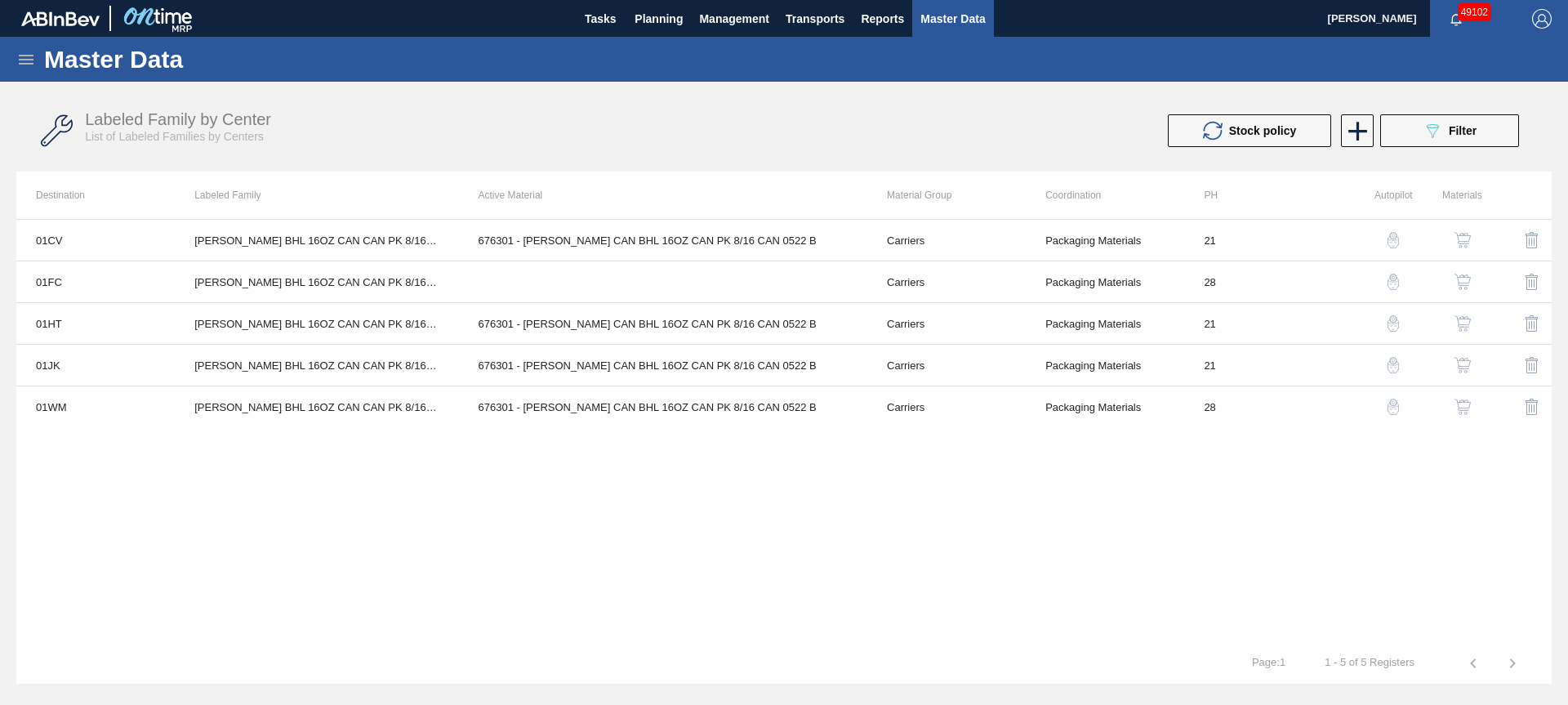
click at [1456, 279] on img "button" at bounding box center [1463, 281] width 17 height 17
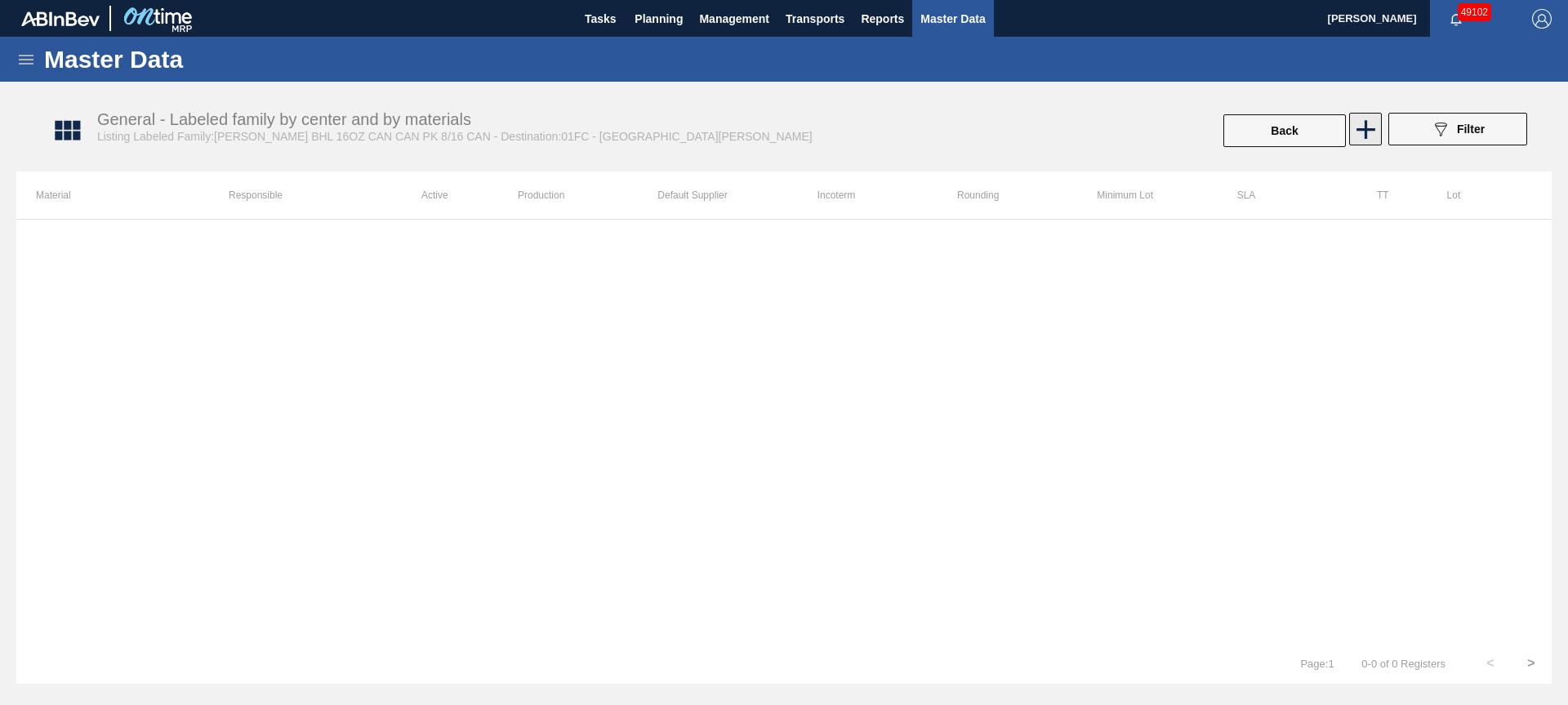
click at [1363, 124] on icon at bounding box center [1365, 129] width 18 height 18
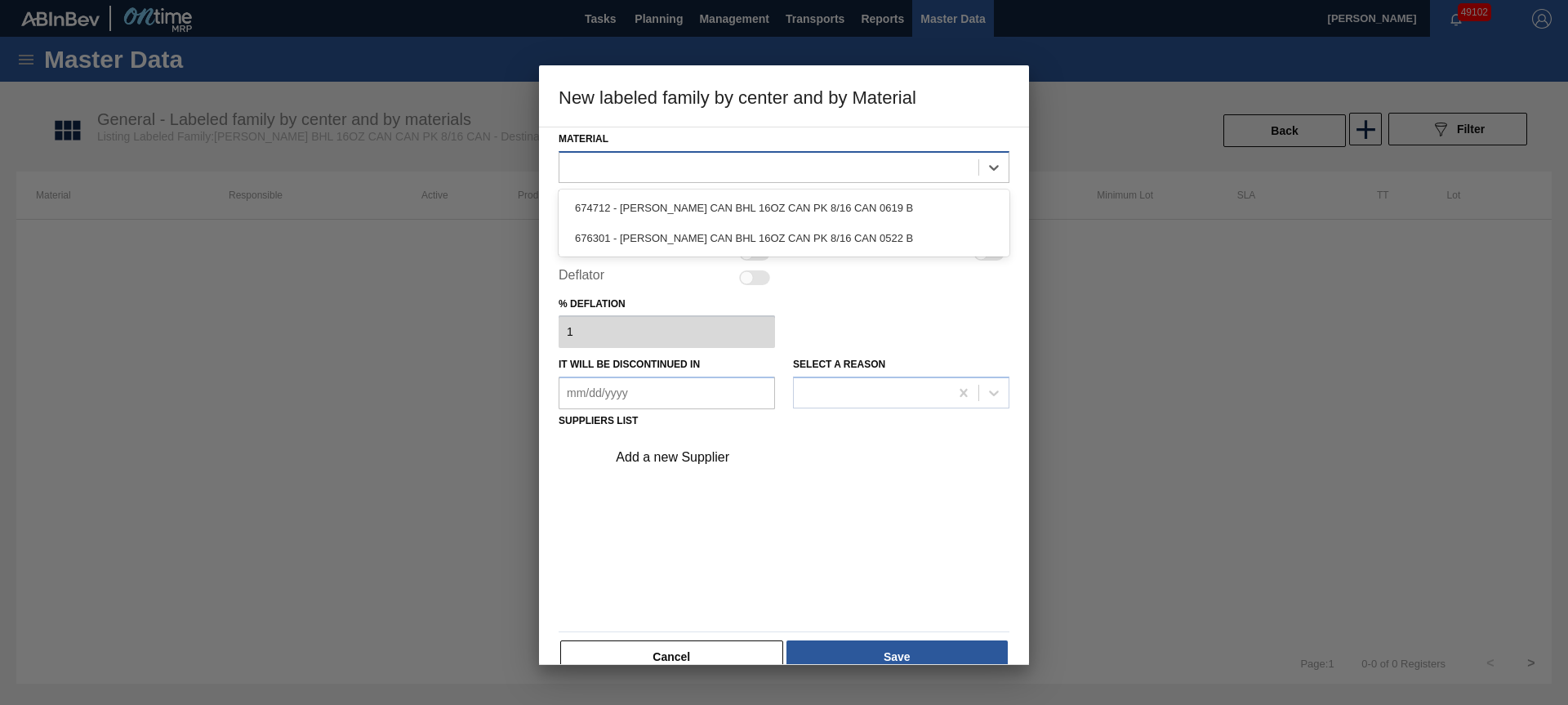
click at [785, 164] on div at bounding box center [769, 167] width 419 height 24
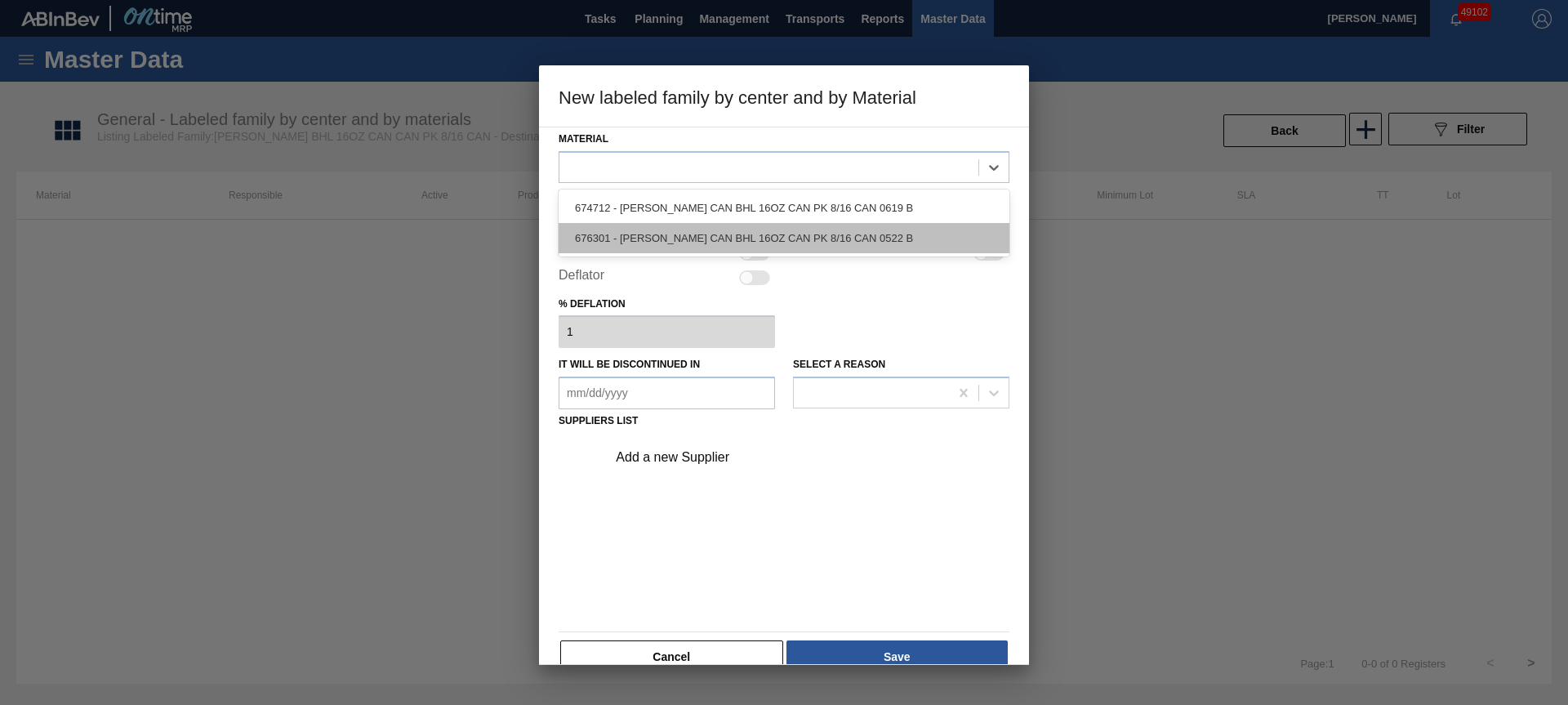
click at [784, 236] on div "676301 - [PERSON_NAME] CAN BHL 16OZ CAN PK 8/16 CAN 0522 B" at bounding box center [784, 238] width 451 height 30
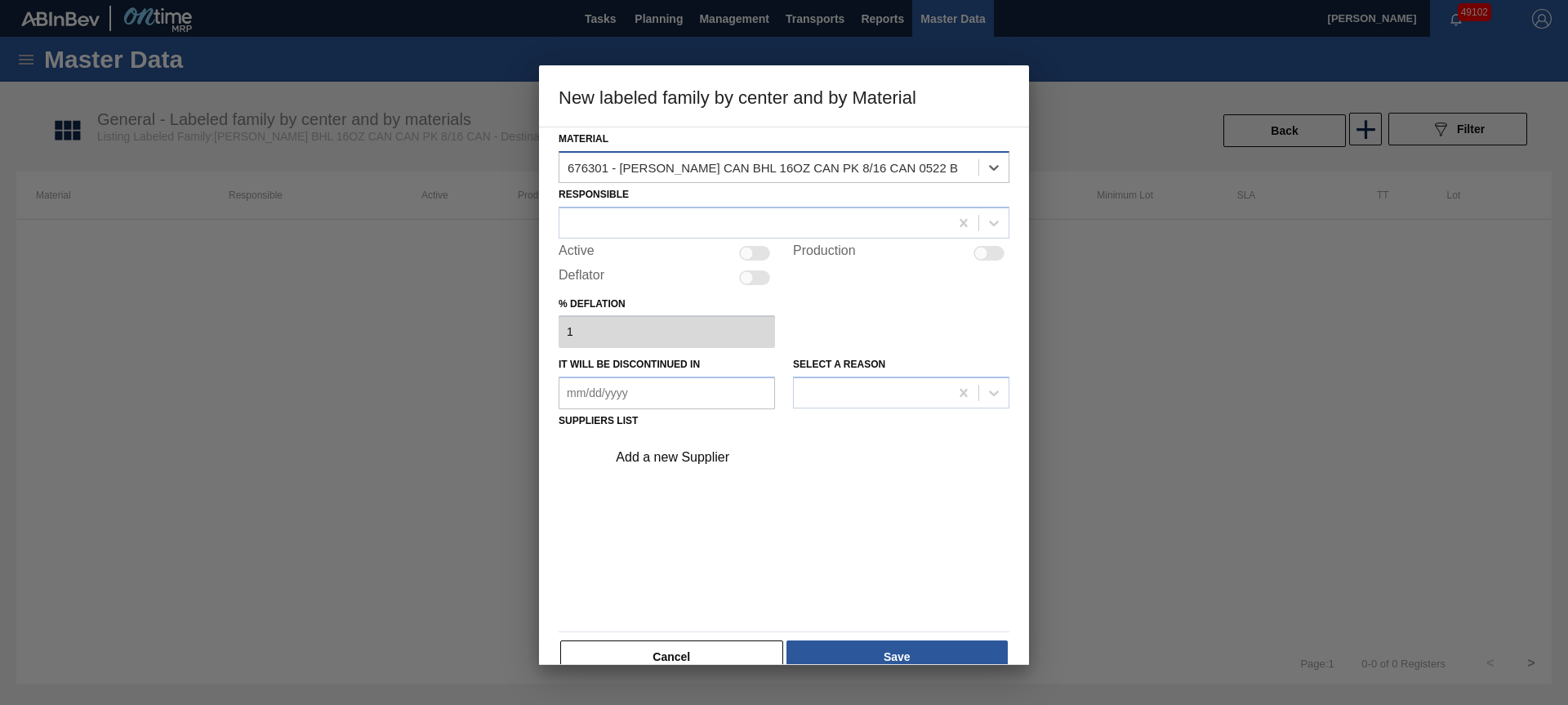
click at [697, 164] on div "676301 - [PERSON_NAME] CAN BHL 16OZ CAN PK 8/16 CAN 0522 B" at bounding box center [762, 167] width 390 height 14
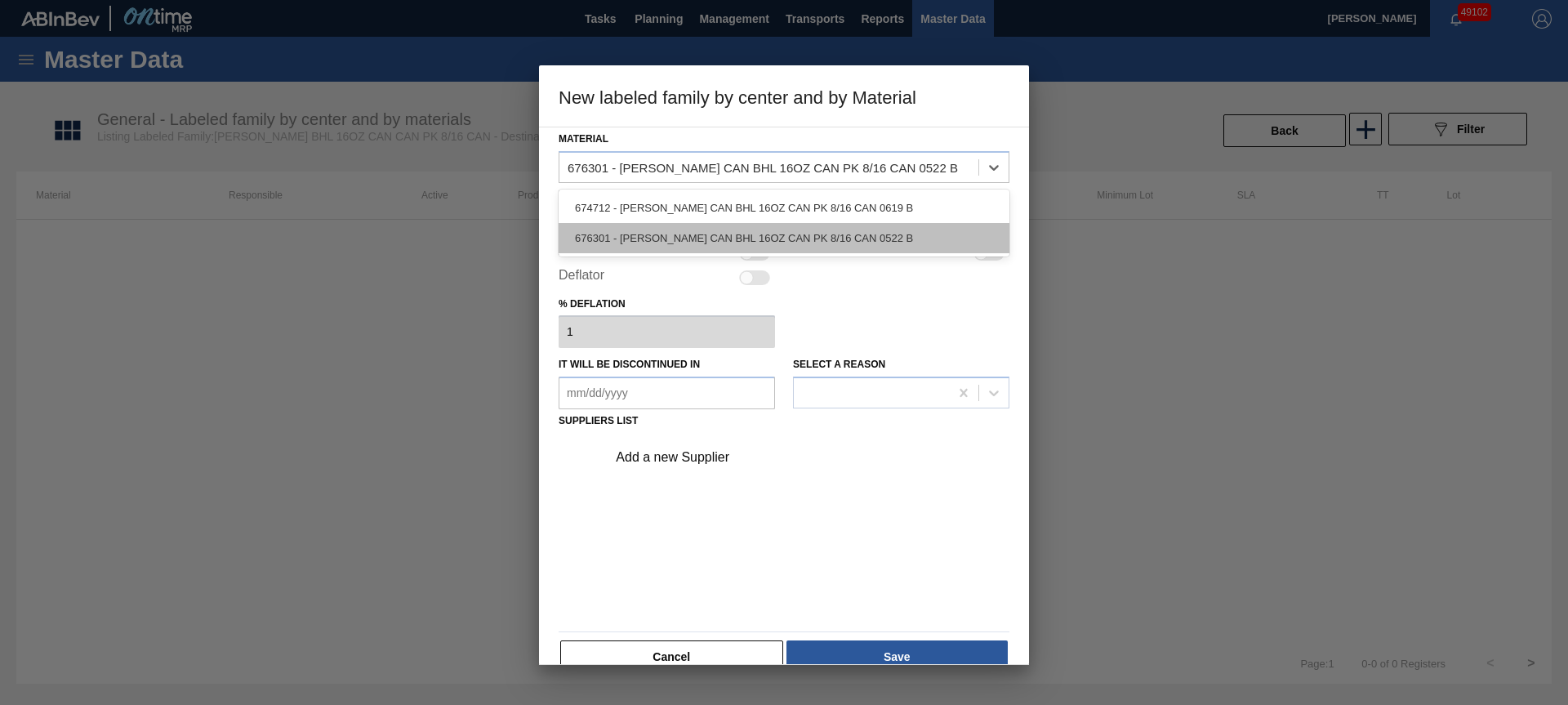
click at [685, 227] on div "676301 - [PERSON_NAME] CAN BHL 16OZ CAN PK 8/16 CAN 0522 B" at bounding box center [784, 238] width 451 height 30
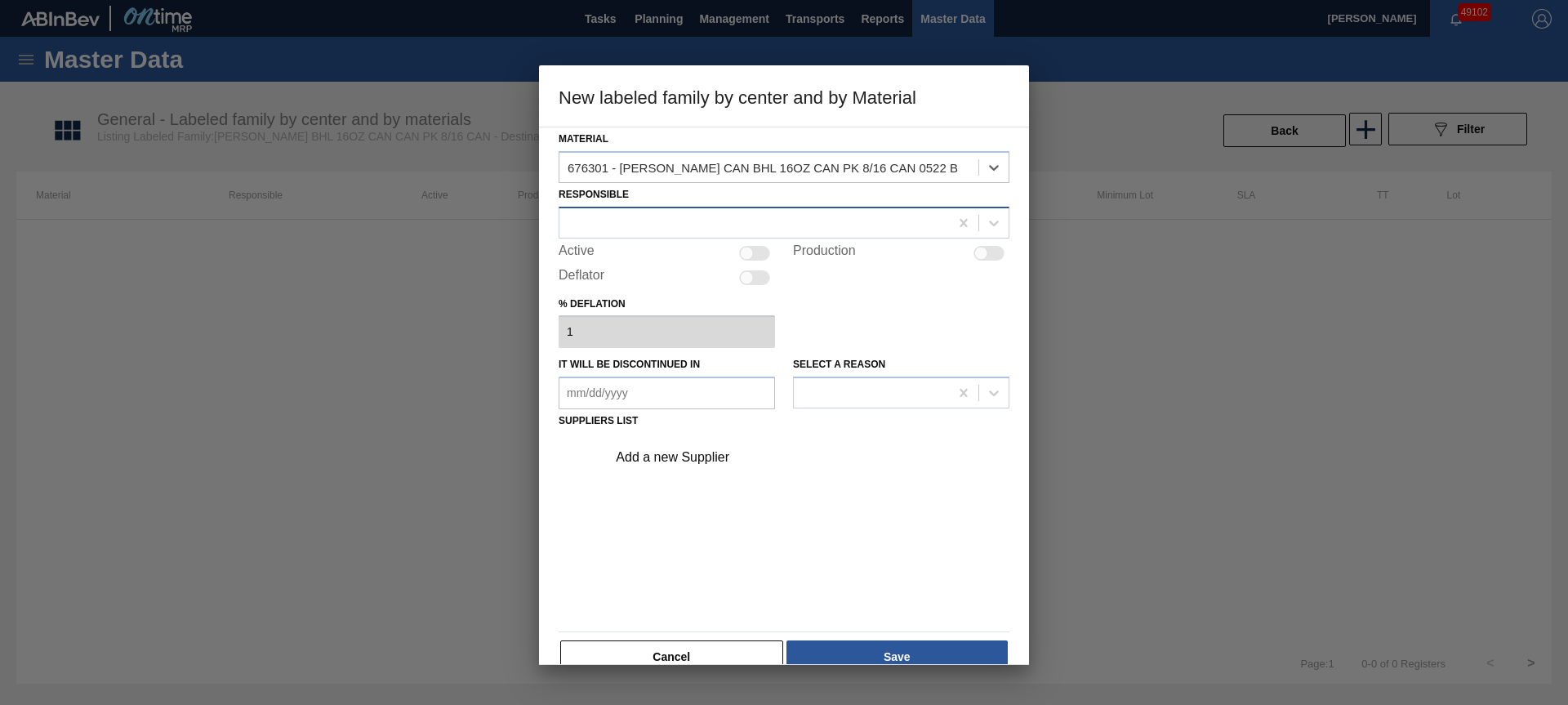
click at [627, 227] on div at bounding box center [754, 222] width 389 height 24
type input "[PERSON_NAME]"
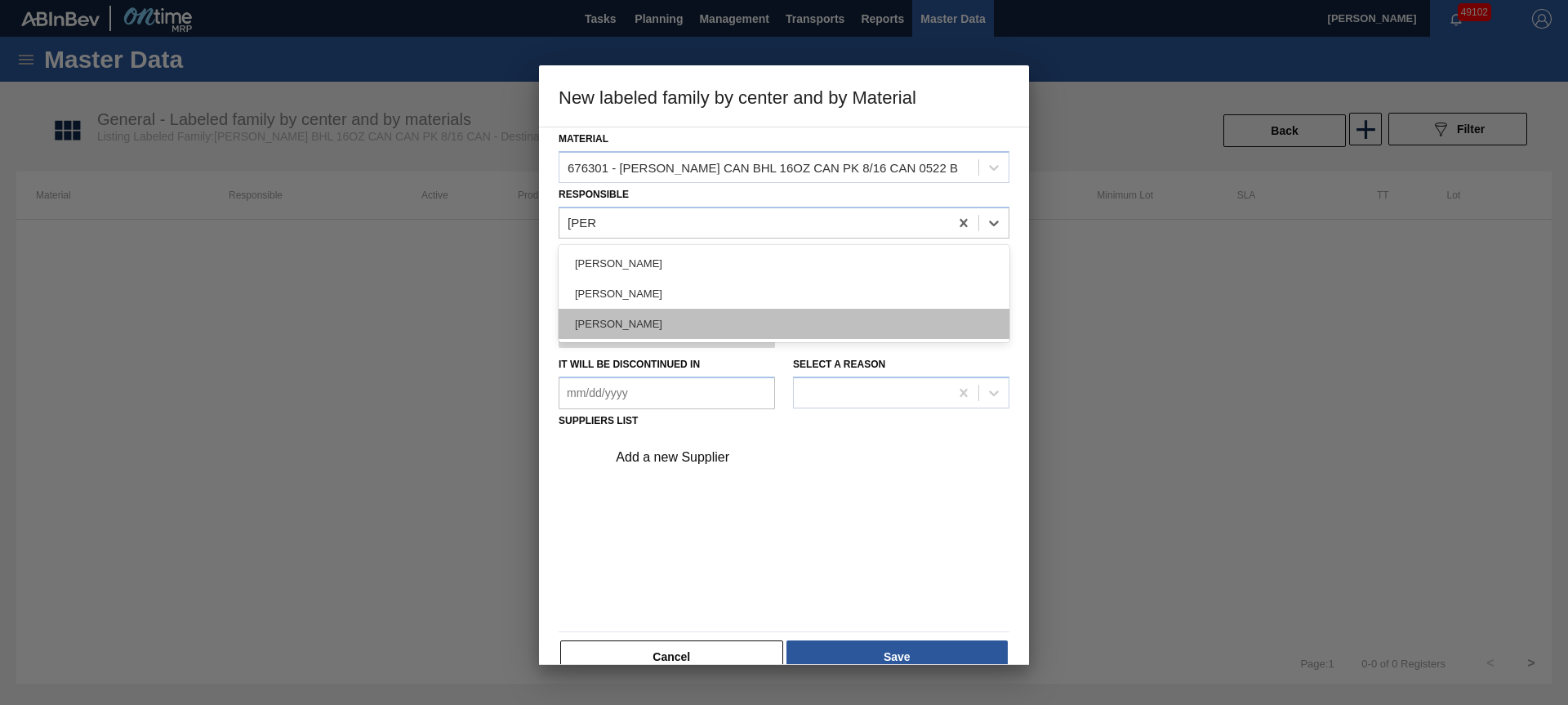
click at [626, 319] on div "[PERSON_NAME]" at bounding box center [784, 323] width 451 height 30
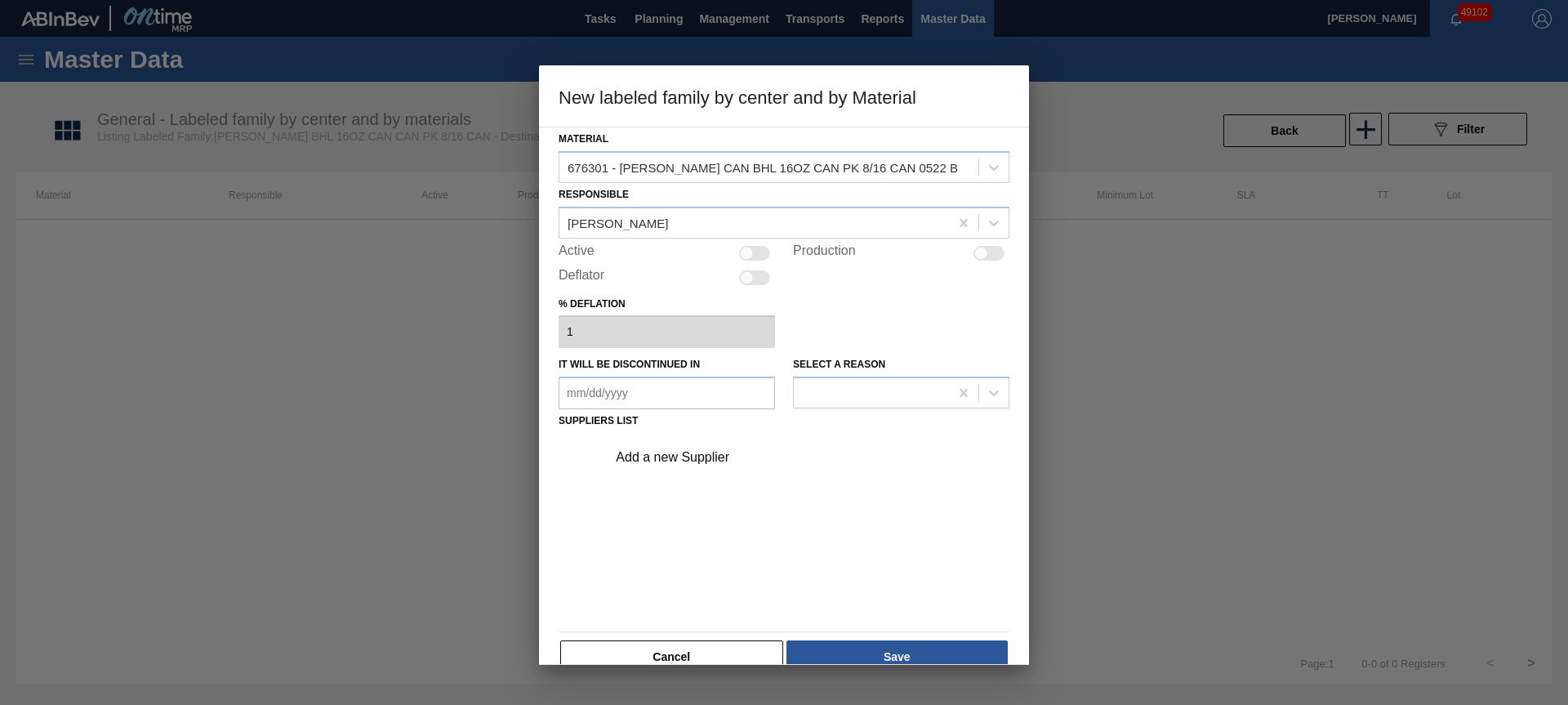
click at [756, 262] on div "Active" at bounding box center [667, 253] width 216 height 19
click at [753, 257] on div at bounding box center [754, 253] width 31 height 15
checkbox input "true"
click at [683, 456] on div "Add a new Supplier" at bounding box center [776, 457] width 320 height 15
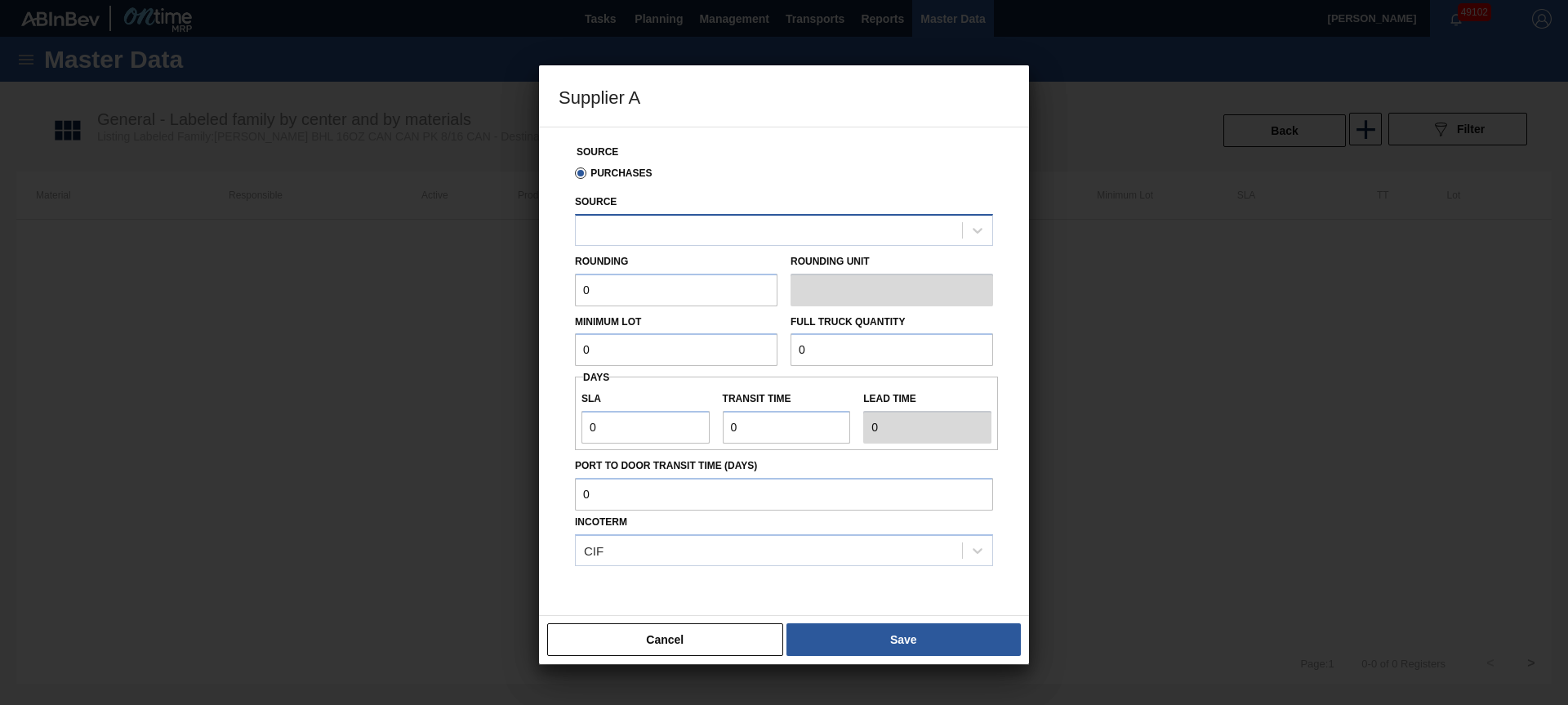
click at [712, 235] on div at bounding box center [769, 229] width 387 height 24
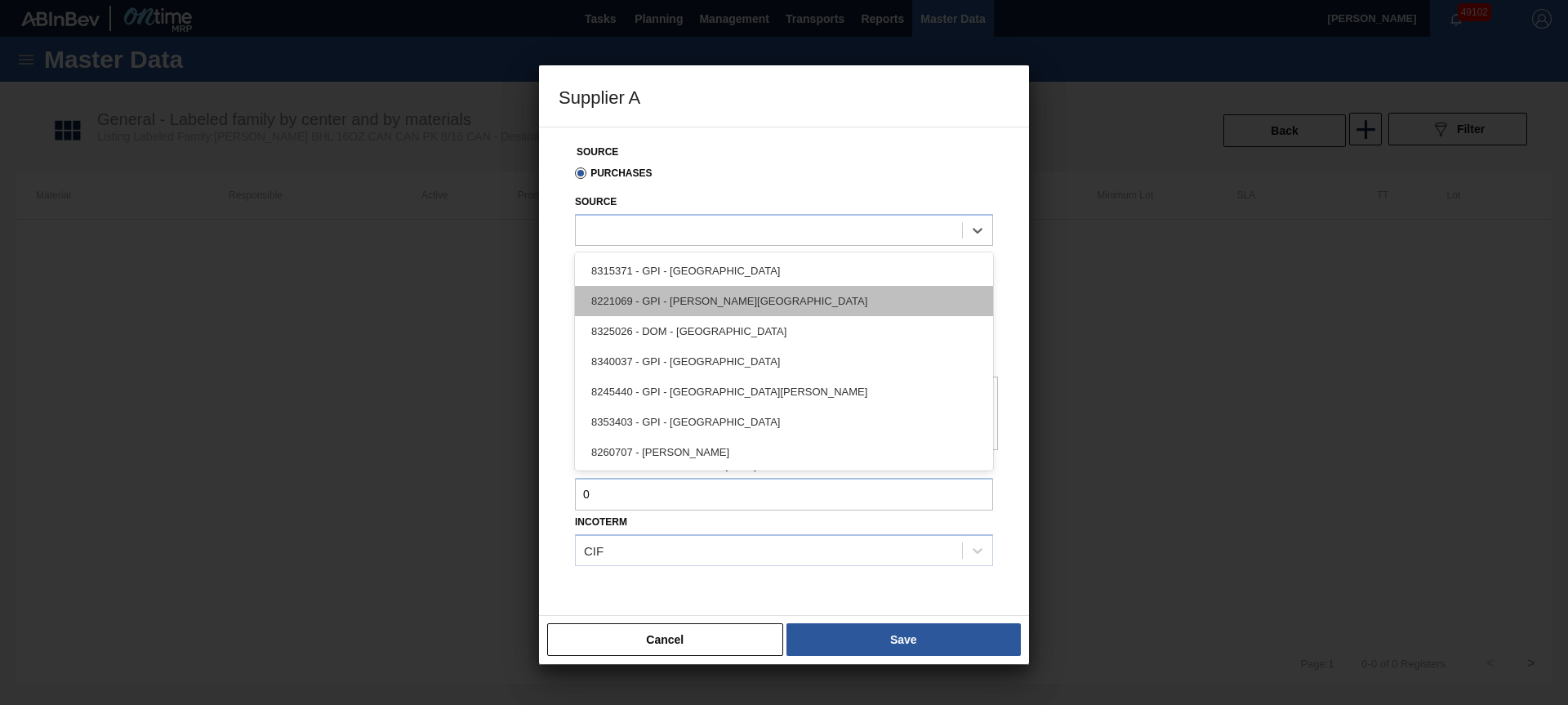
click at [725, 296] on div "8221069 - GPI - [PERSON_NAME][GEOGRAPHIC_DATA]" at bounding box center [784, 301] width 418 height 30
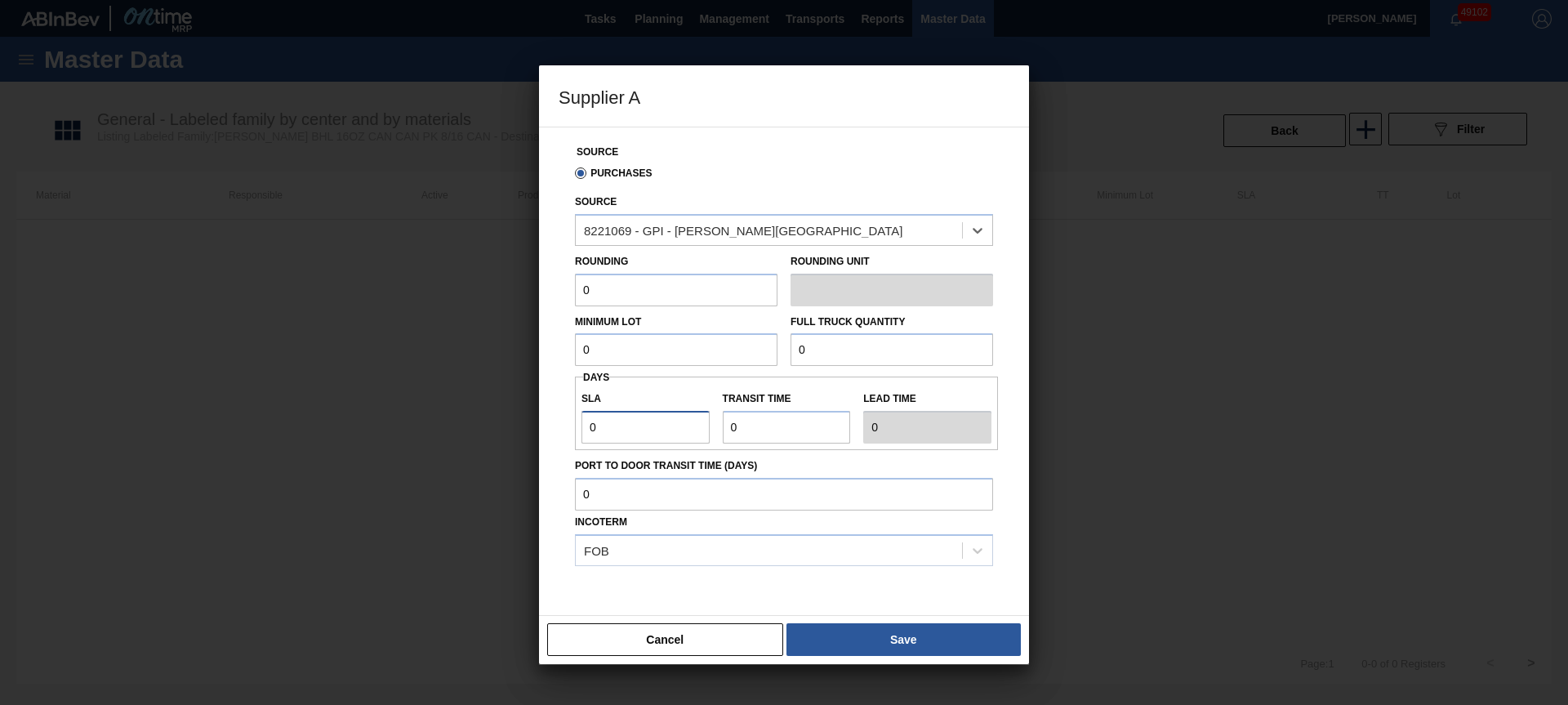
click at [627, 423] on input "0" at bounding box center [646, 427] width 128 height 33
type input "03"
type input "3"
type input "03"
type input "4"
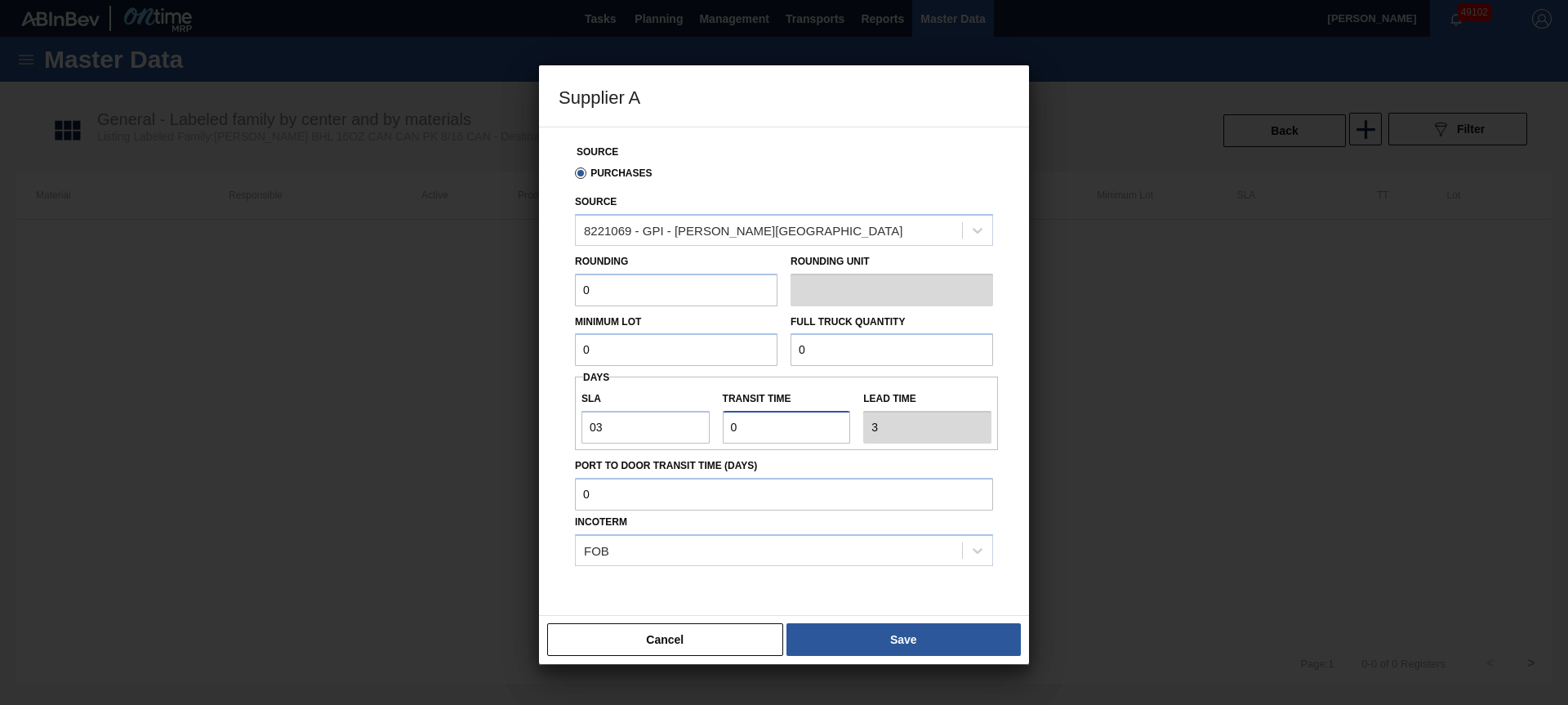
type input "7"
type input "4"
click at [639, 293] on input "0" at bounding box center [676, 289] width 203 height 33
type input "6,400"
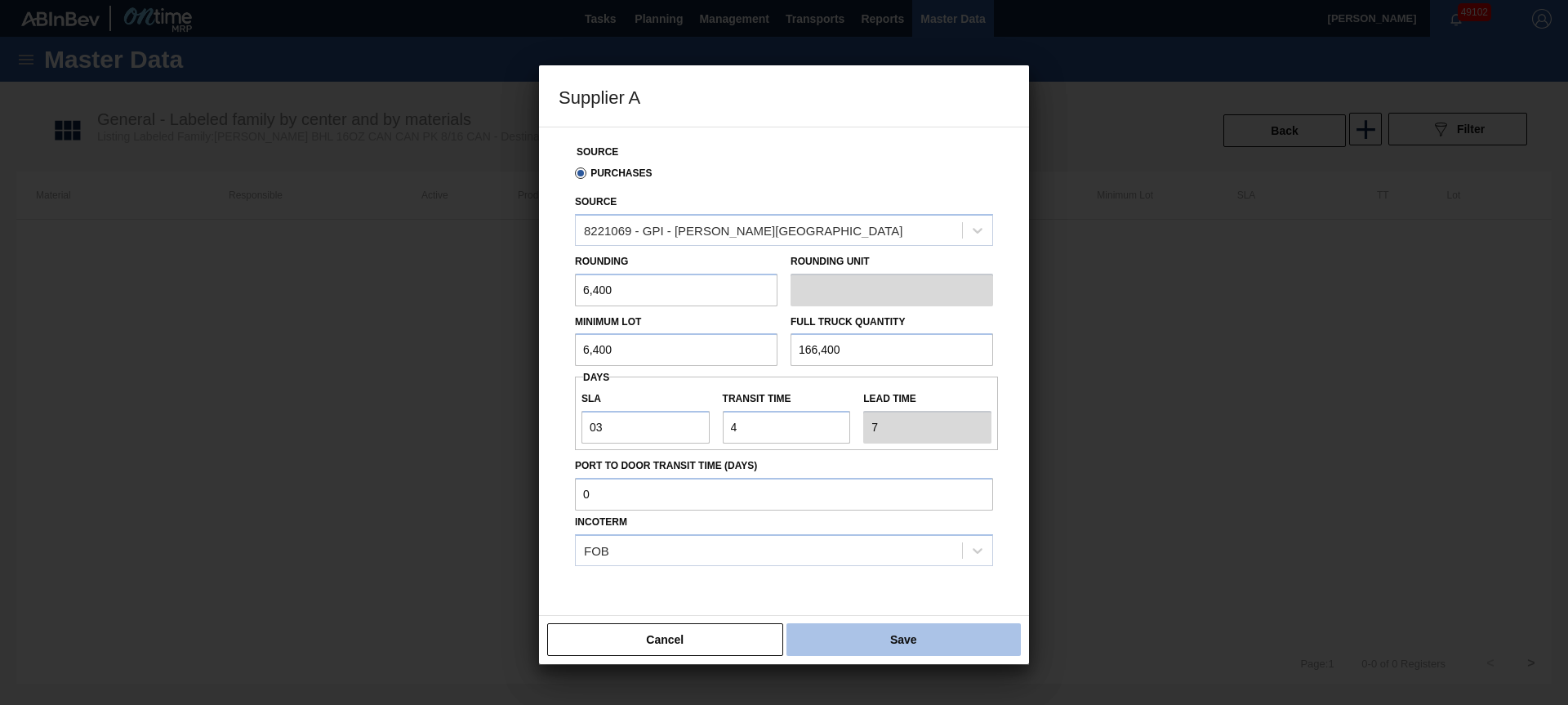
type input "166,400"
click at [907, 644] on button "Save" at bounding box center [903, 639] width 235 height 33
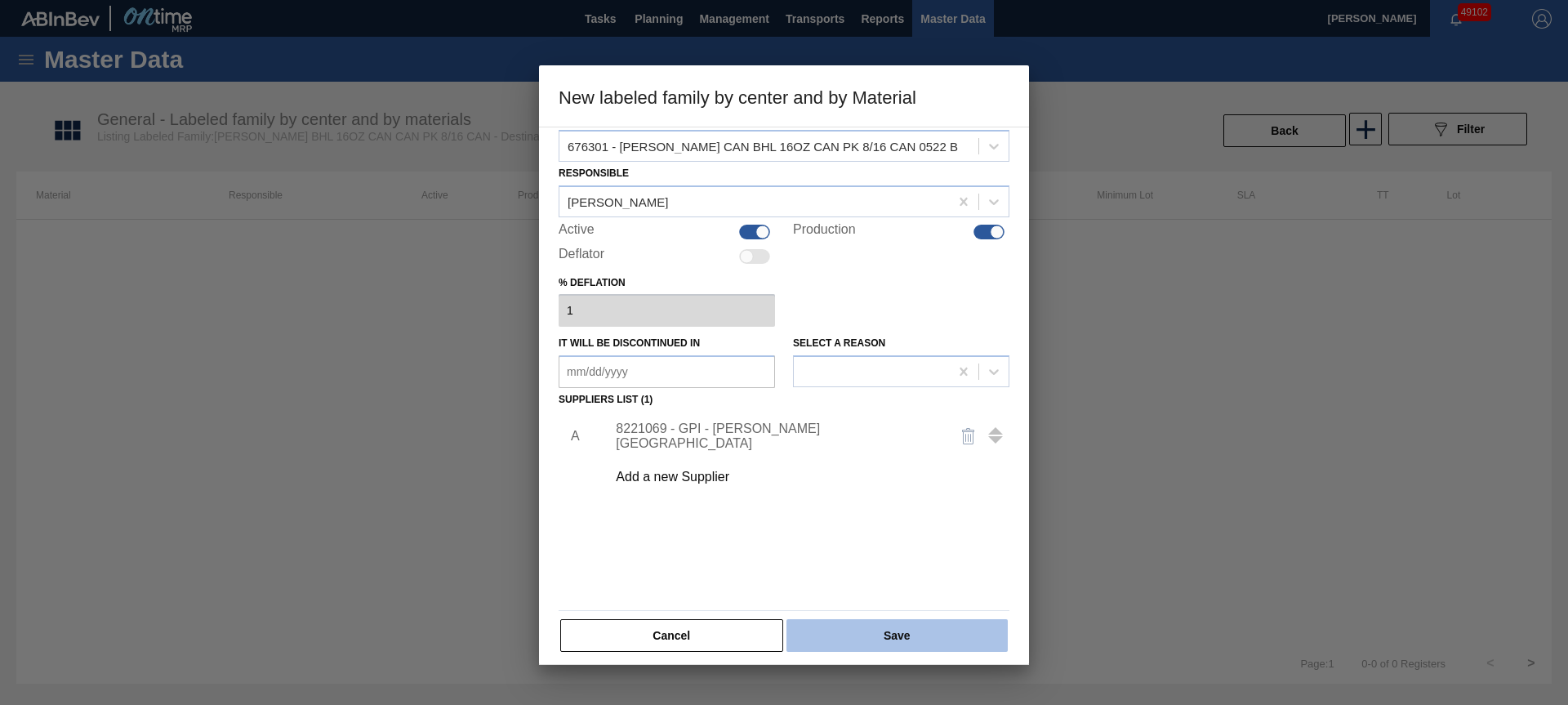
scroll to position [30, 0]
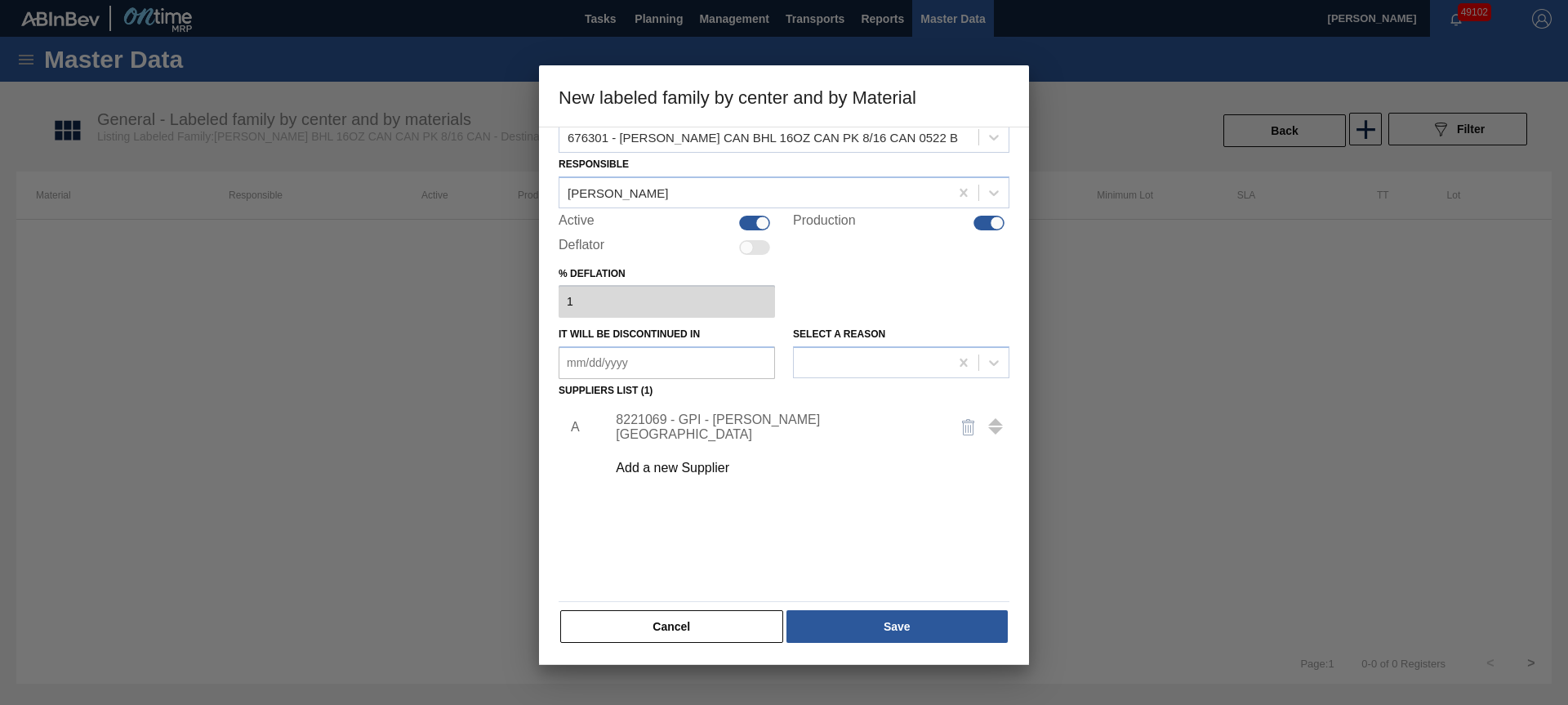
drag, startPoint x: 937, startPoint y: 626, endPoint x: 986, endPoint y: 672, distance: 67.2
click at [936, 626] on button "Save" at bounding box center [897, 626] width 221 height 33
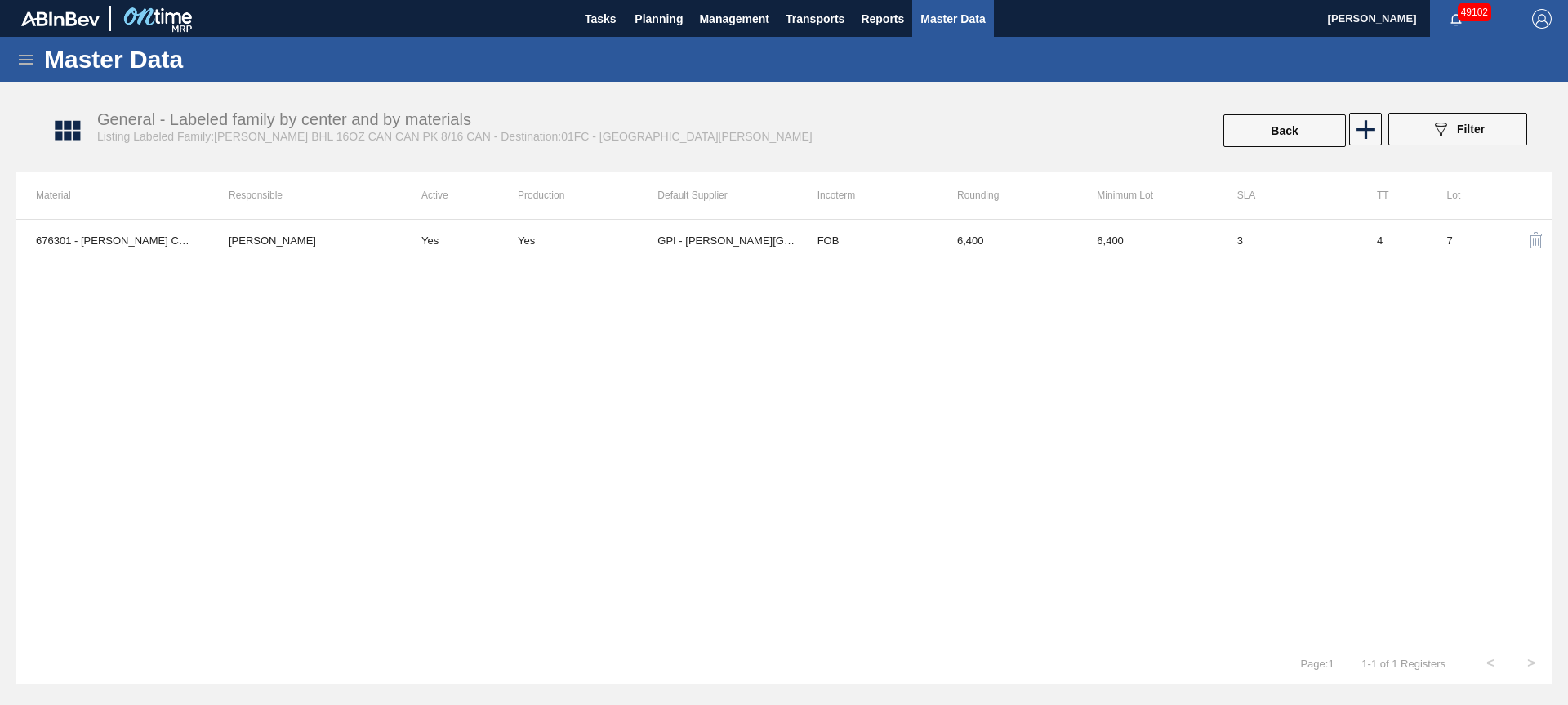
drag, startPoint x: 1172, startPoint y: 432, endPoint x: 1170, endPoint y: 423, distance: 9.2
click at [1171, 432] on div "676301 - [PERSON_NAME] CAN BHL 16OZ CAN PK 8/16 CAN 0522 B [PERSON_NAME] Yes Ye…" at bounding box center [784, 431] width 1535 height 424
click at [666, 24] on span "Planning" at bounding box center [658, 18] width 48 height 19
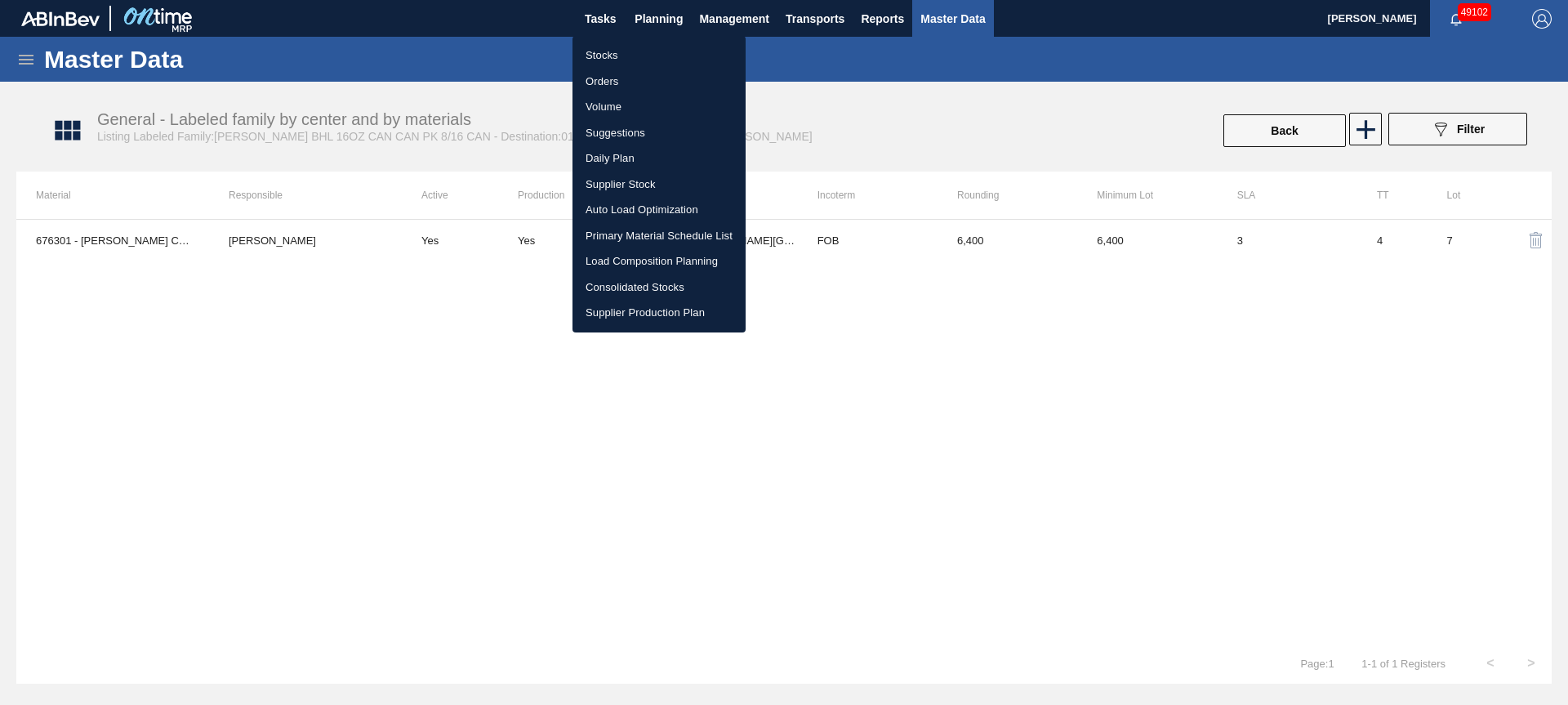
click at [1281, 134] on div at bounding box center [784, 352] width 1568 height 705
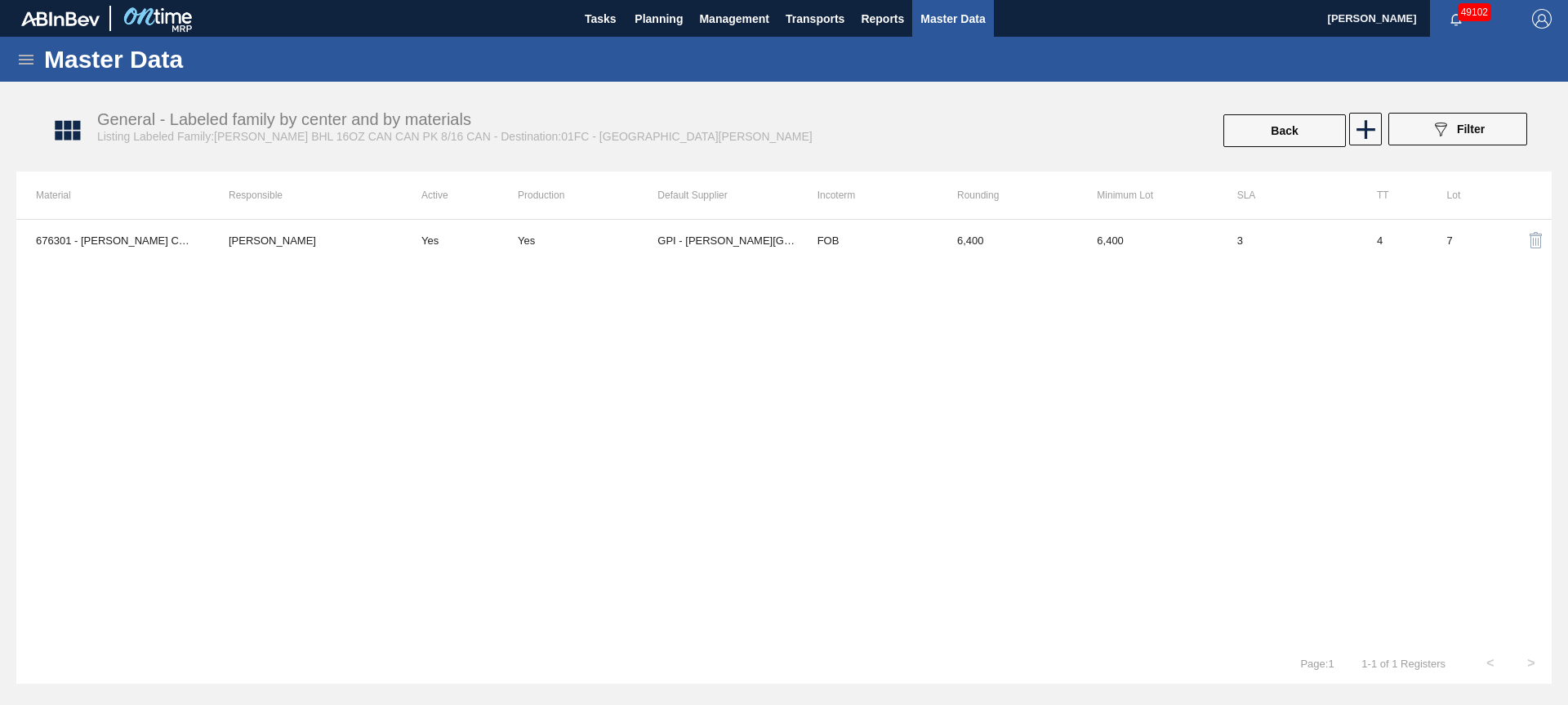
click at [1281, 134] on div "Stocks Orders Volume Suggestions Daily Plan Supplier Stock Auto Load Optimizati…" at bounding box center [784, 352] width 1568 height 705
click at [1265, 135] on button "Back" at bounding box center [1284, 130] width 122 height 33
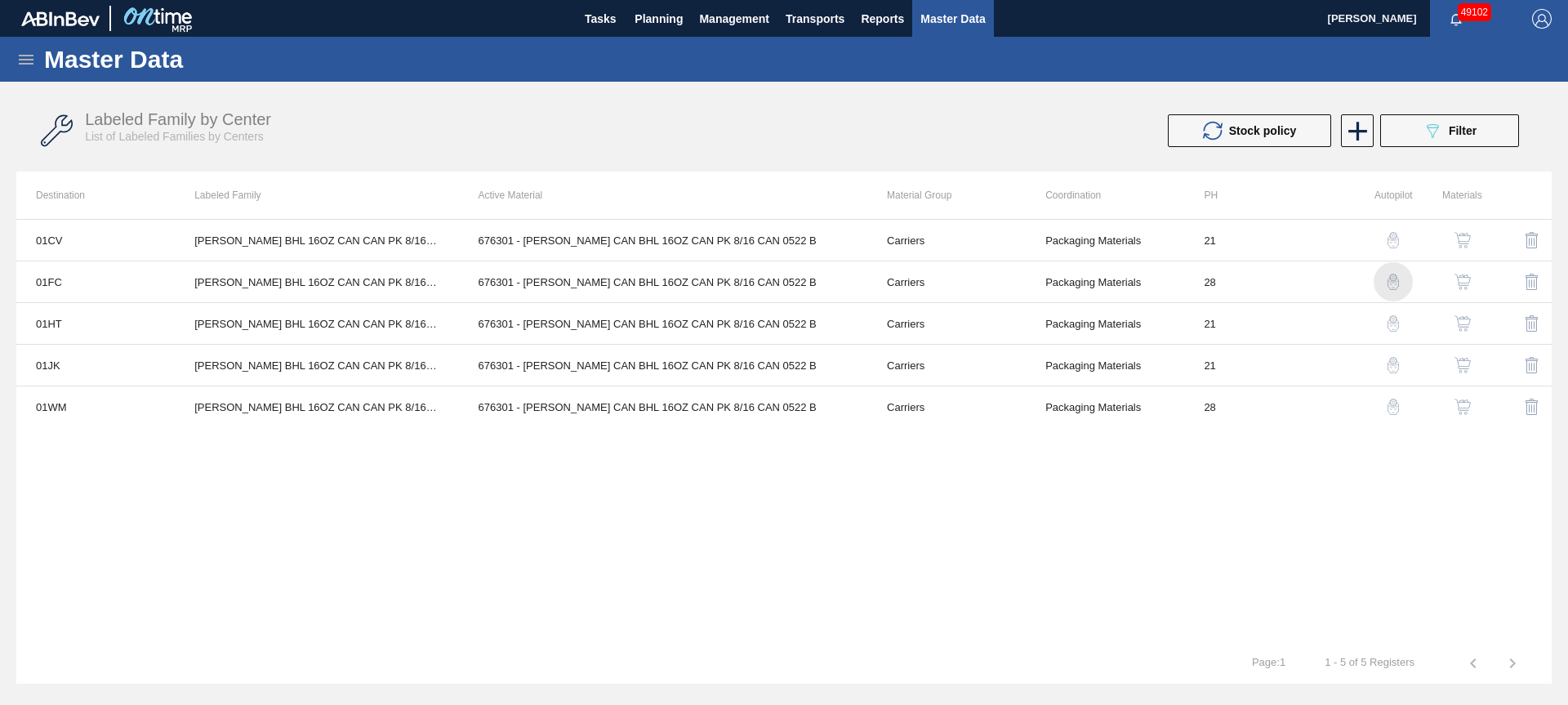
click at [1393, 277] on img "button" at bounding box center [1393, 281] width 17 height 17
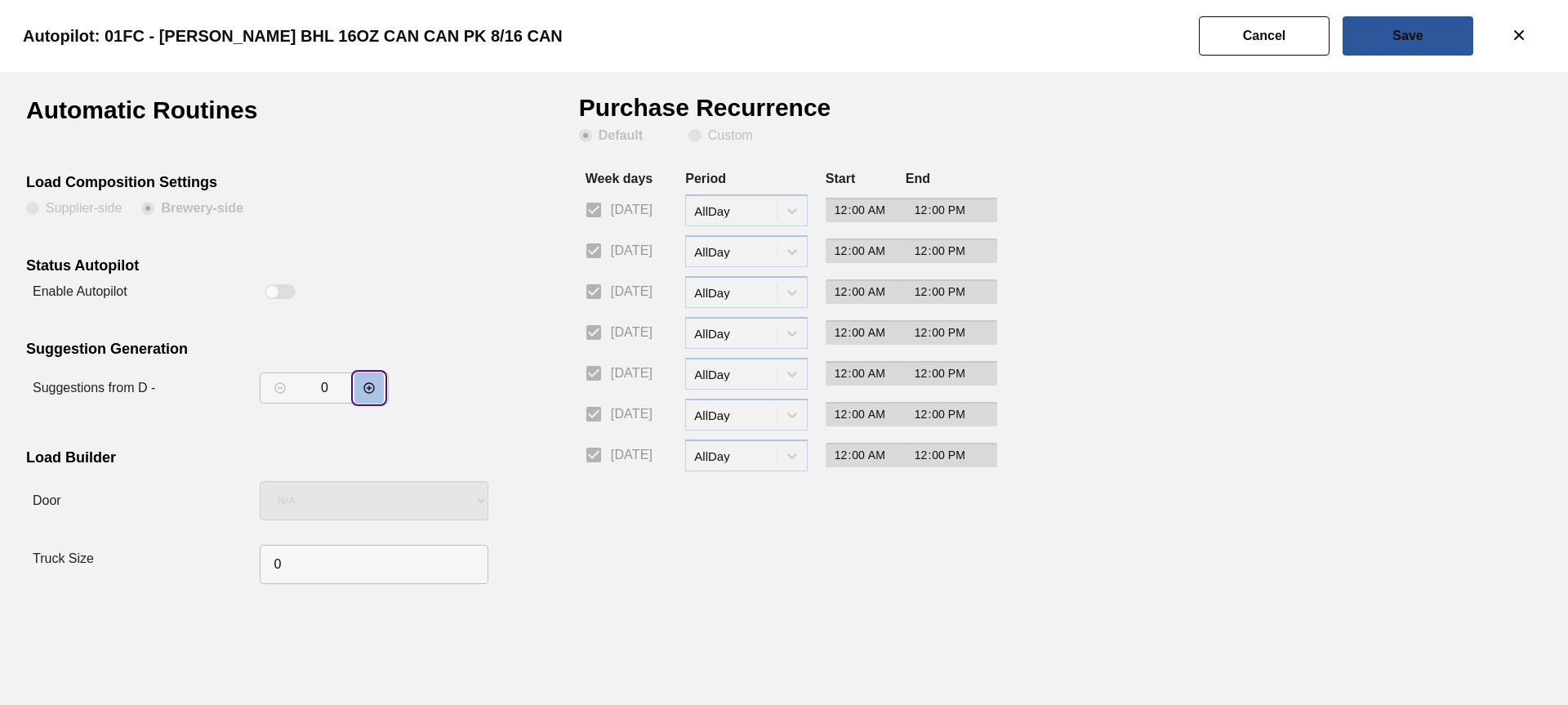
click at [369, 388] on icon "decrementar valor" at bounding box center [369, 388] width 11 height 11
click at [370, 388] on icon "decrementar valor" at bounding box center [369, 388] width 11 height 11
type input "2"
click at [1432, 48] on button "Save" at bounding box center [1407, 36] width 131 height 40
